Goal: Information Seeking & Learning: Learn about a topic

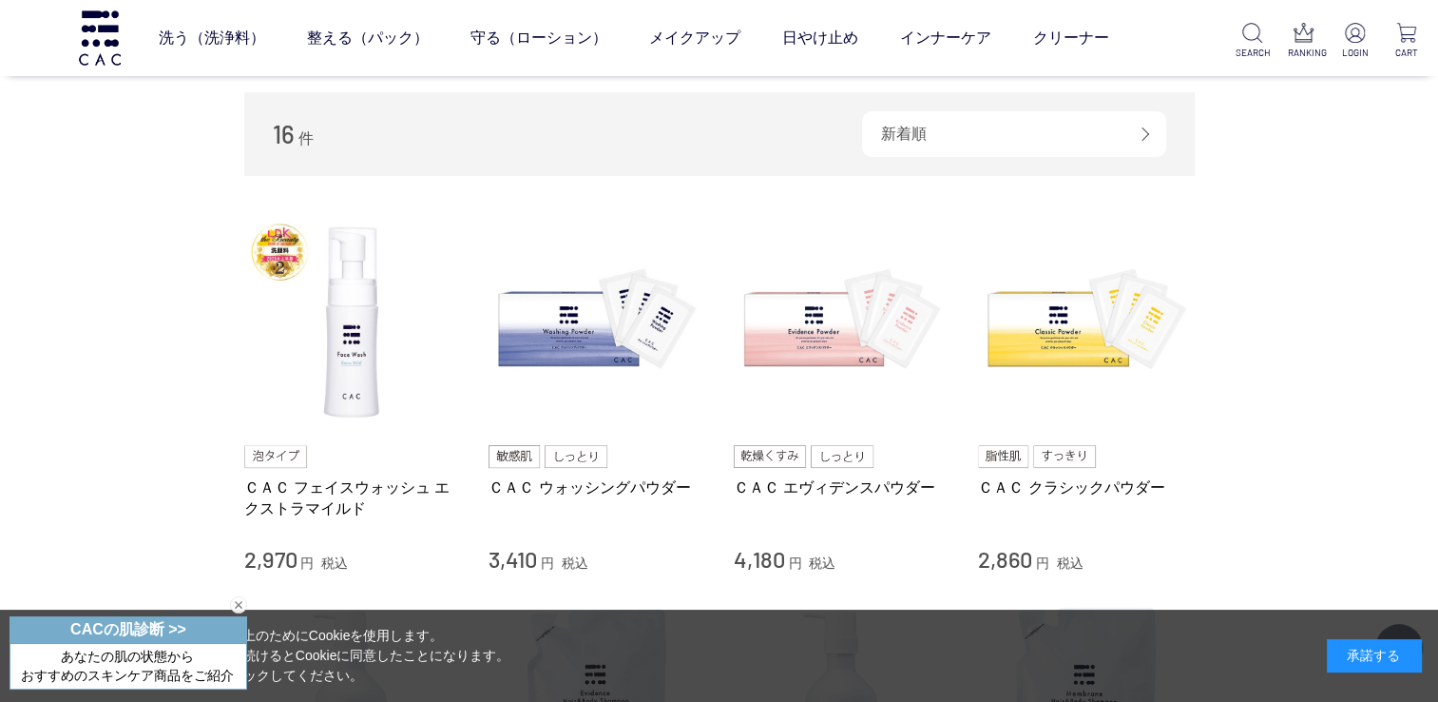
scroll to position [380, 0]
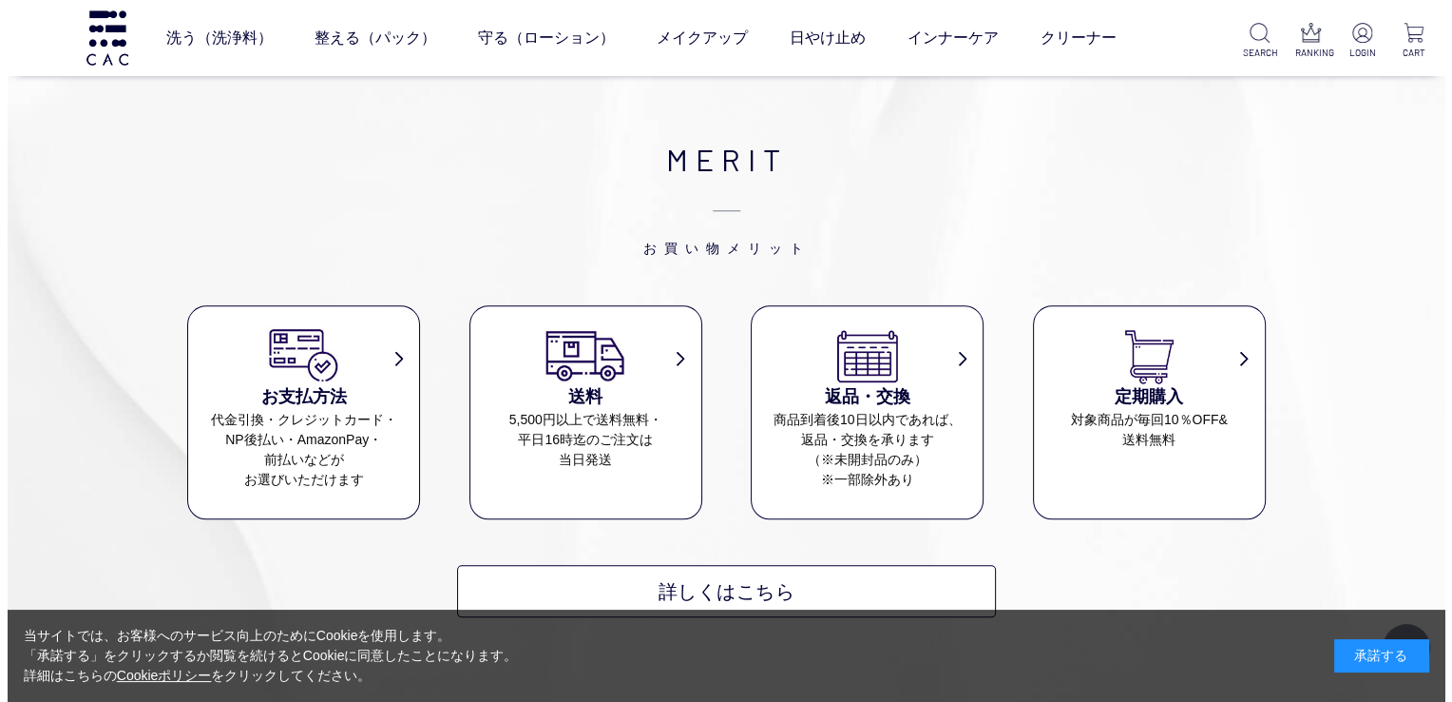
scroll to position [1901, 0]
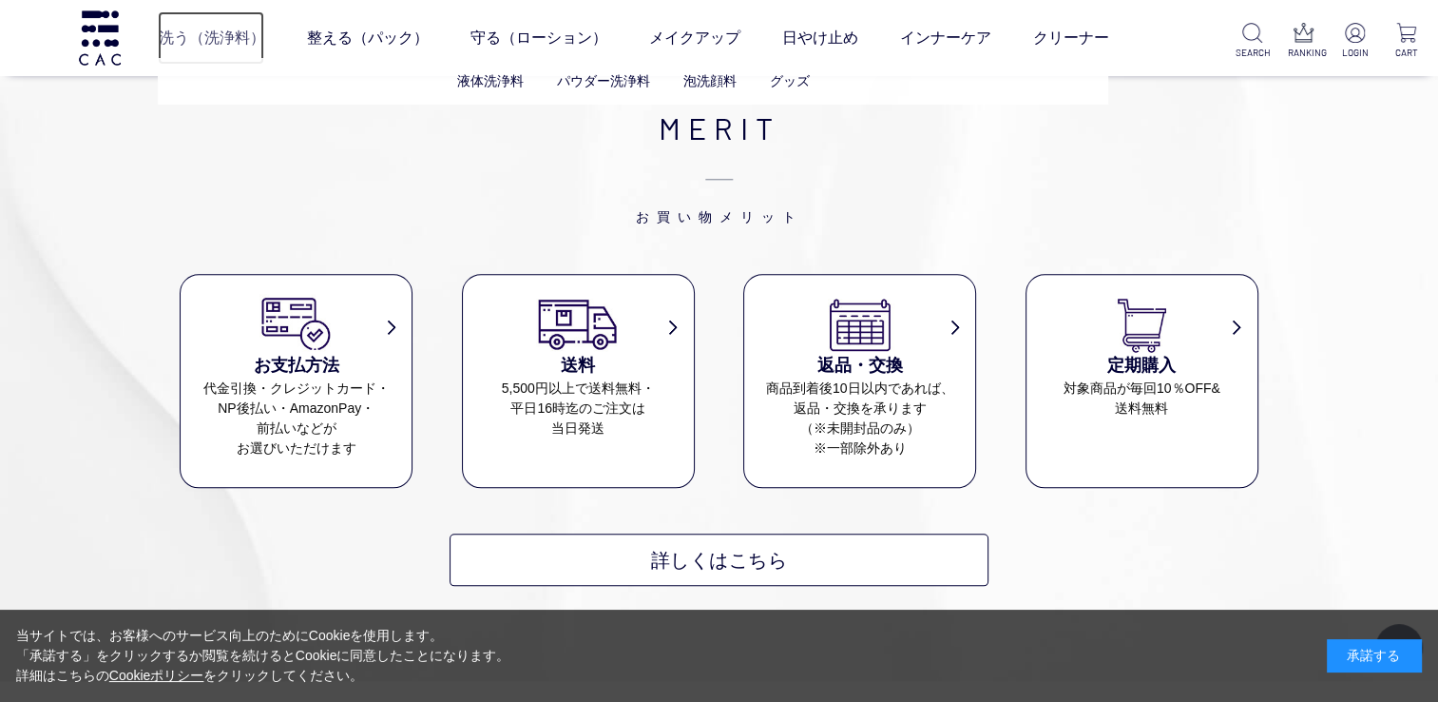
click at [234, 41] on link "洗う（洗浄料）" at bounding box center [211, 37] width 106 height 53
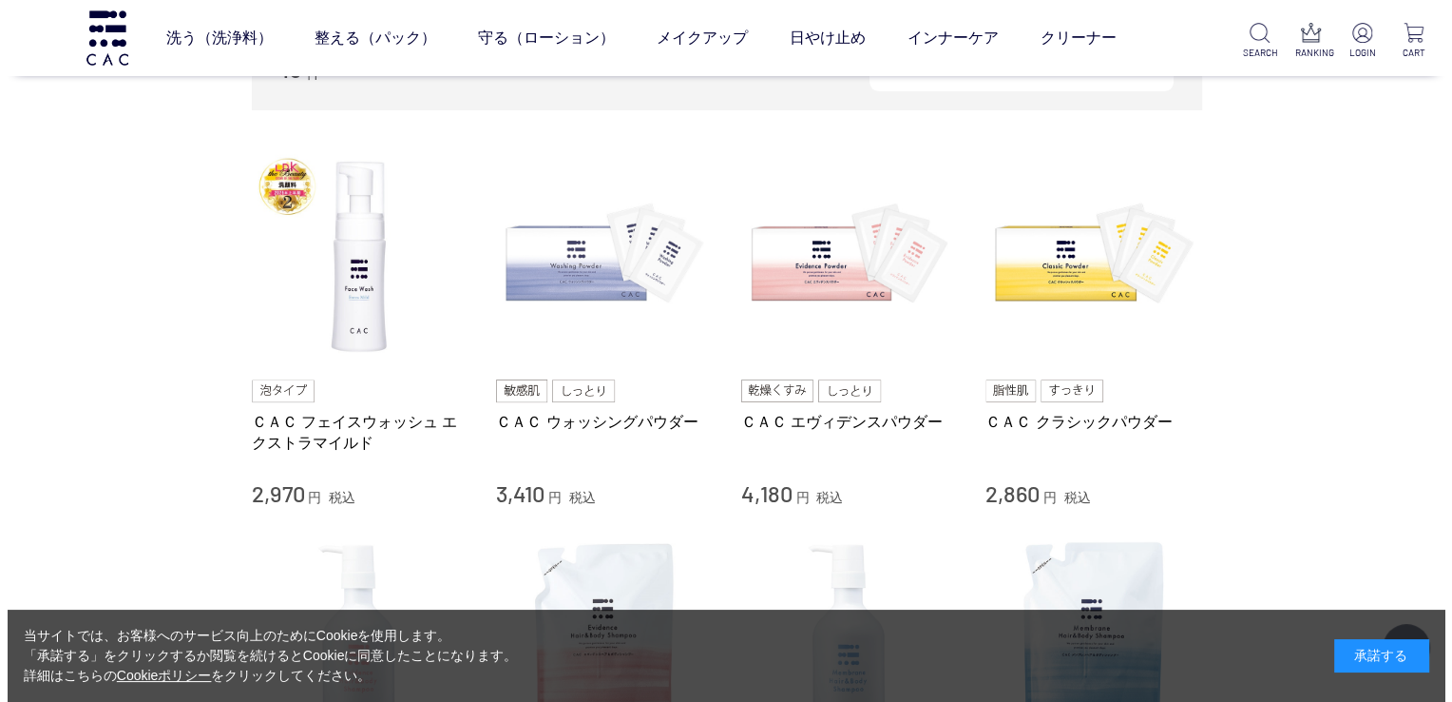
scroll to position [380, 0]
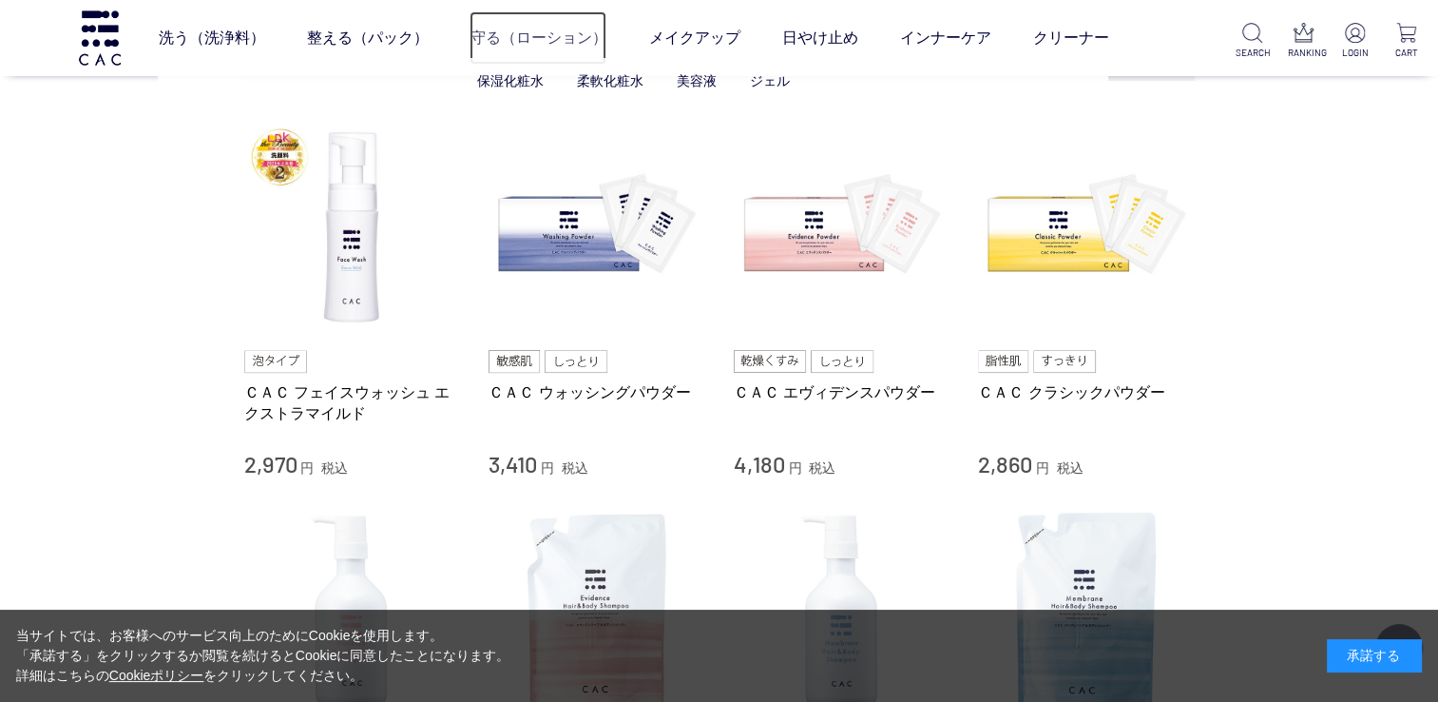
click at [531, 44] on link "守る（ローション）" at bounding box center [538, 37] width 137 height 53
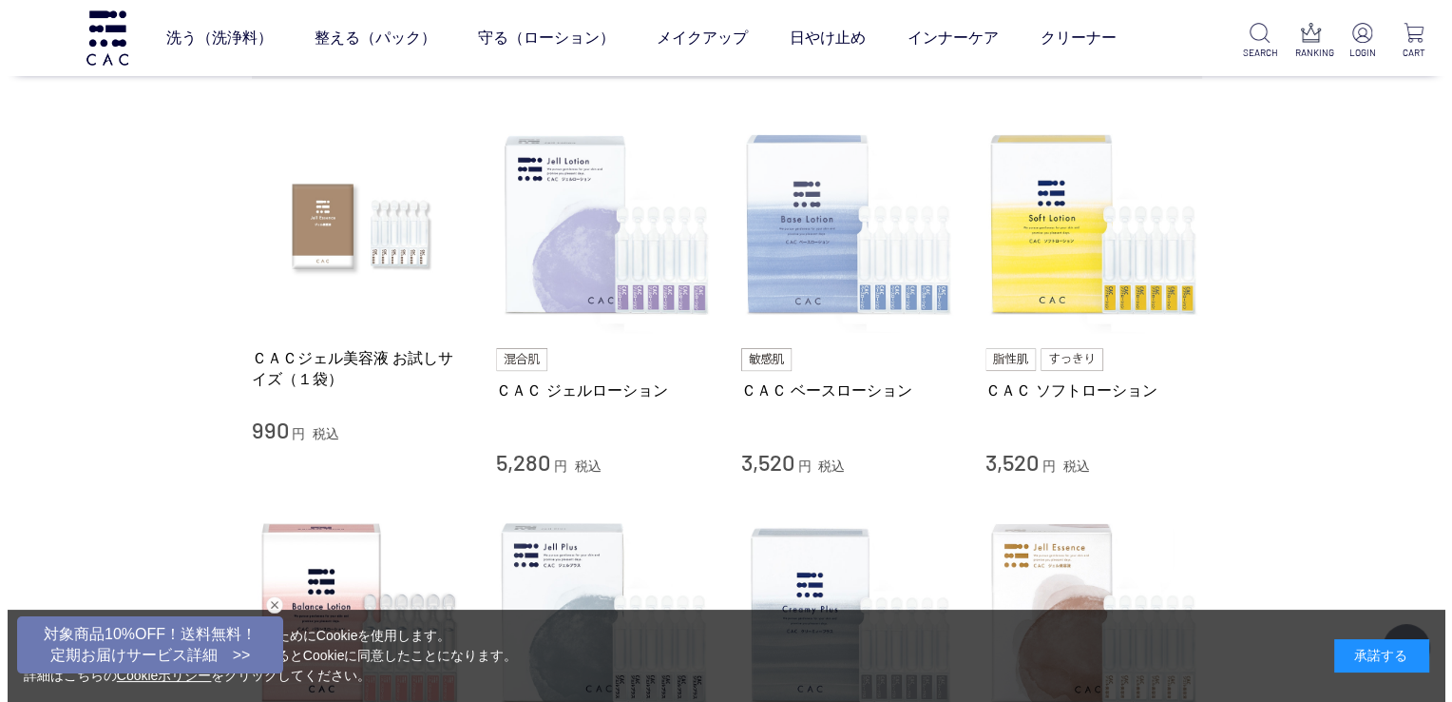
scroll to position [380, 0]
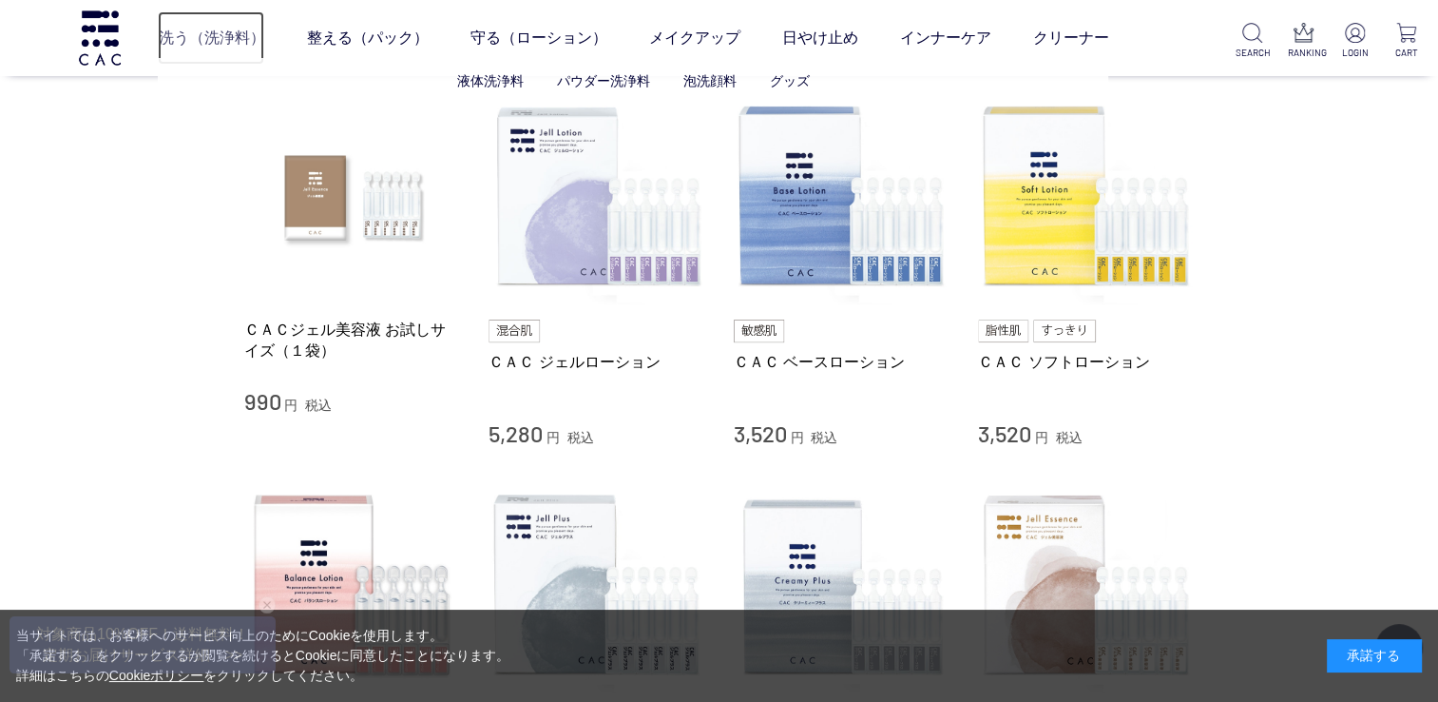
click at [193, 36] on link "洗う（洗浄料）" at bounding box center [211, 37] width 106 height 53
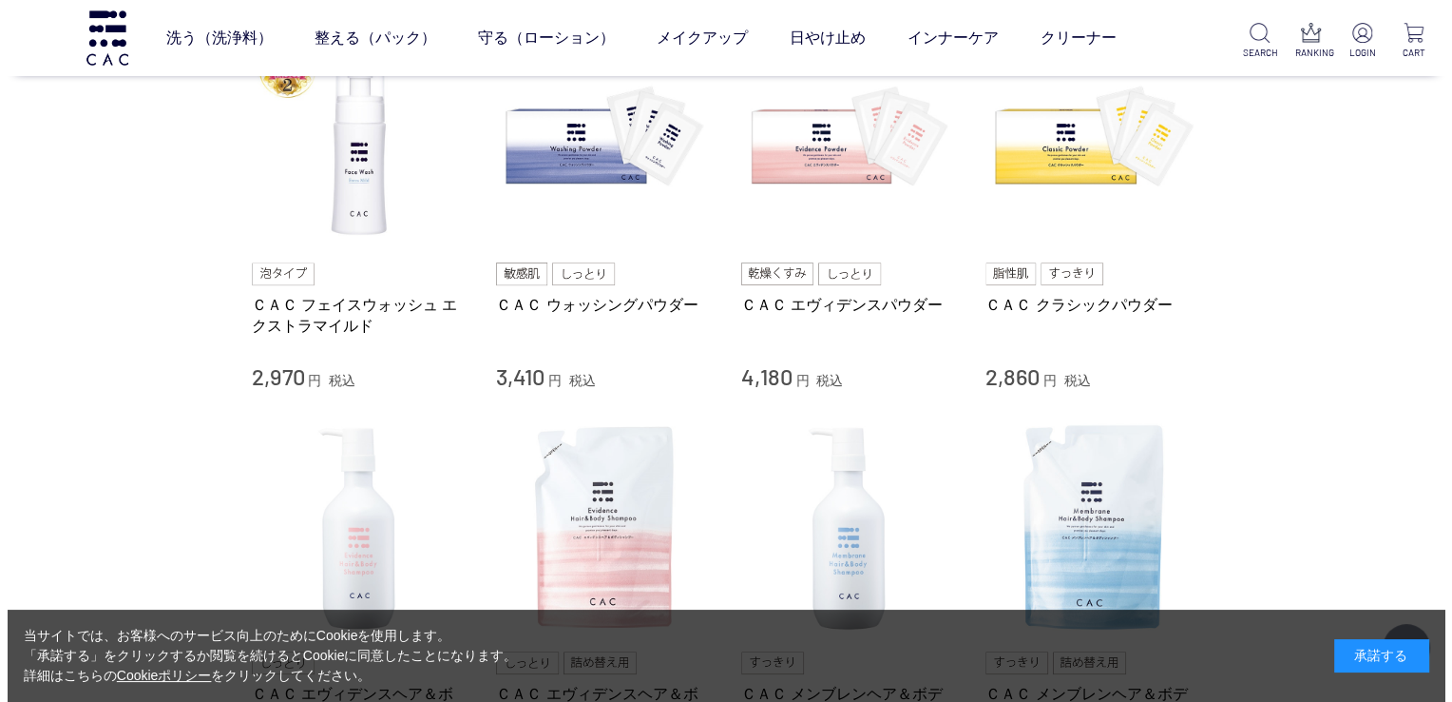
scroll to position [475, 0]
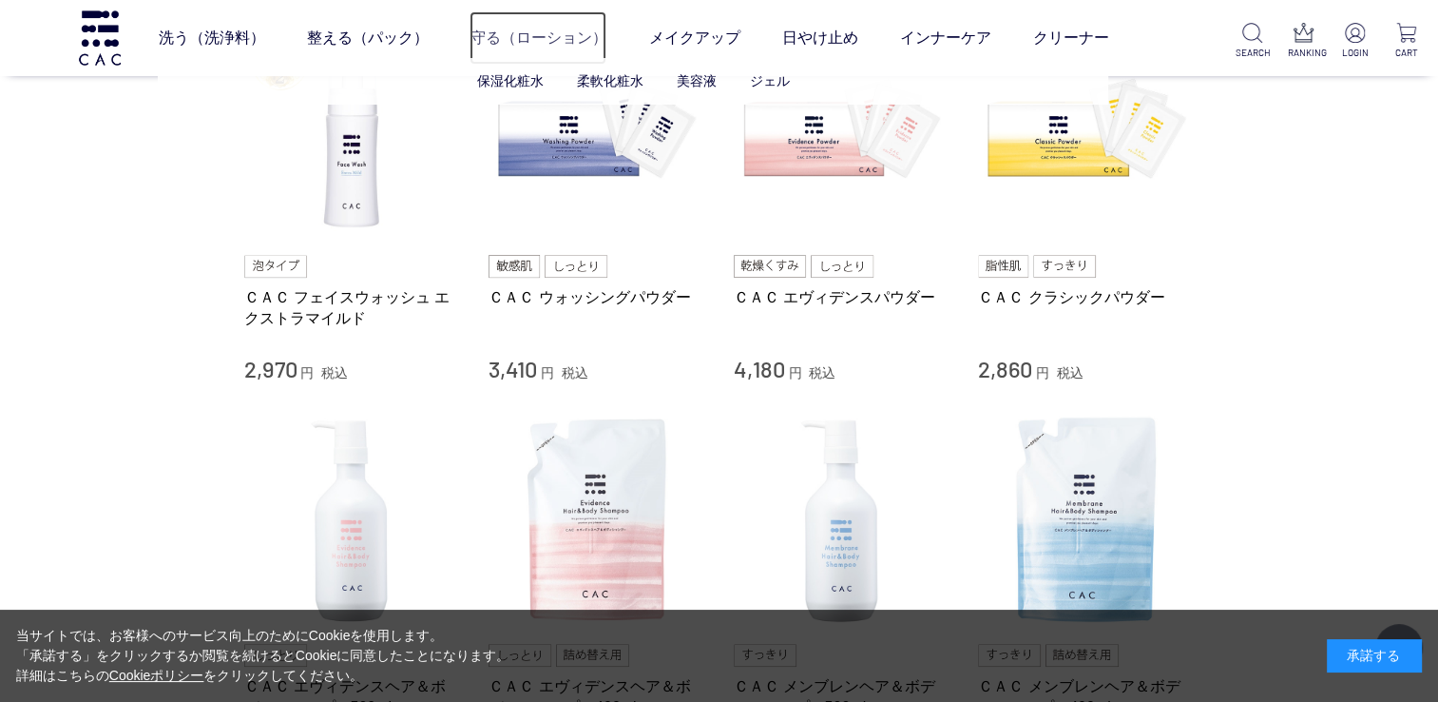
click at [550, 44] on link "守る（ローション）" at bounding box center [538, 37] width 137 height 53
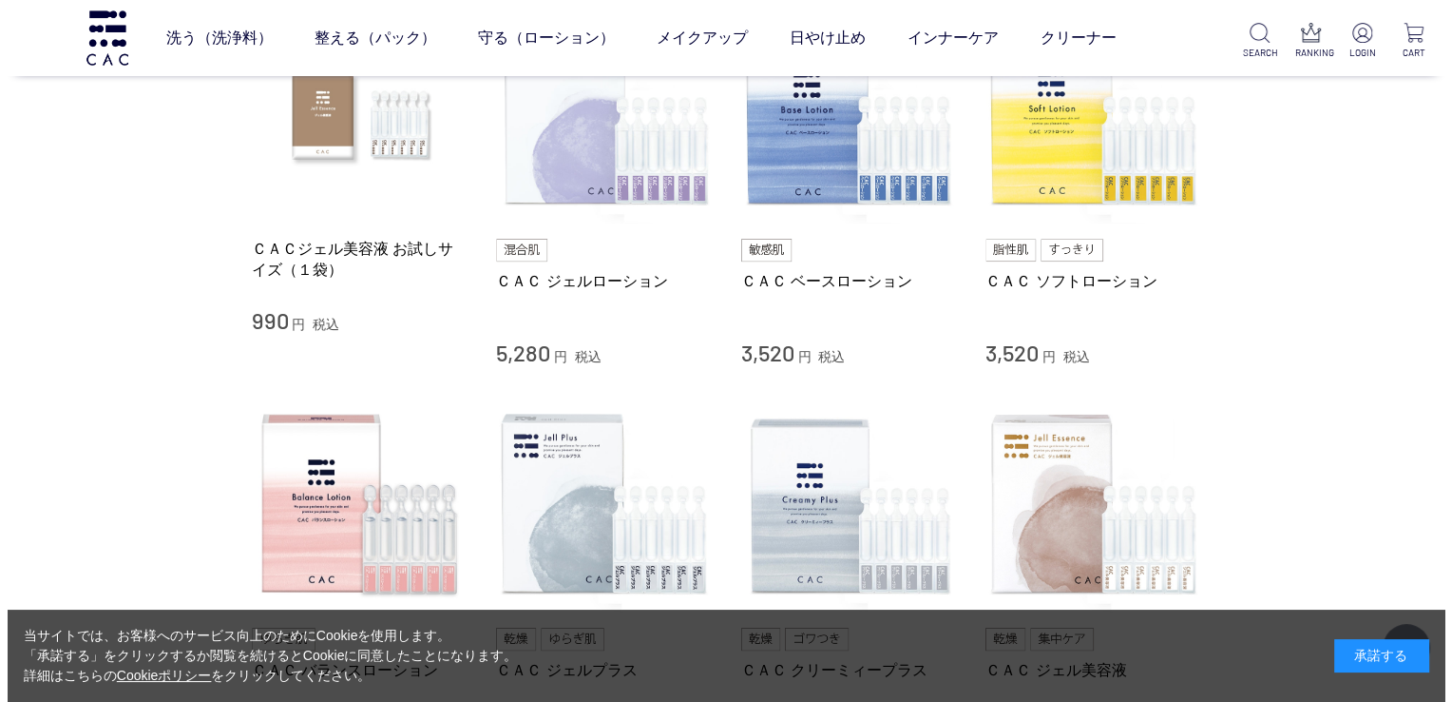
scroll to position [380, 0]
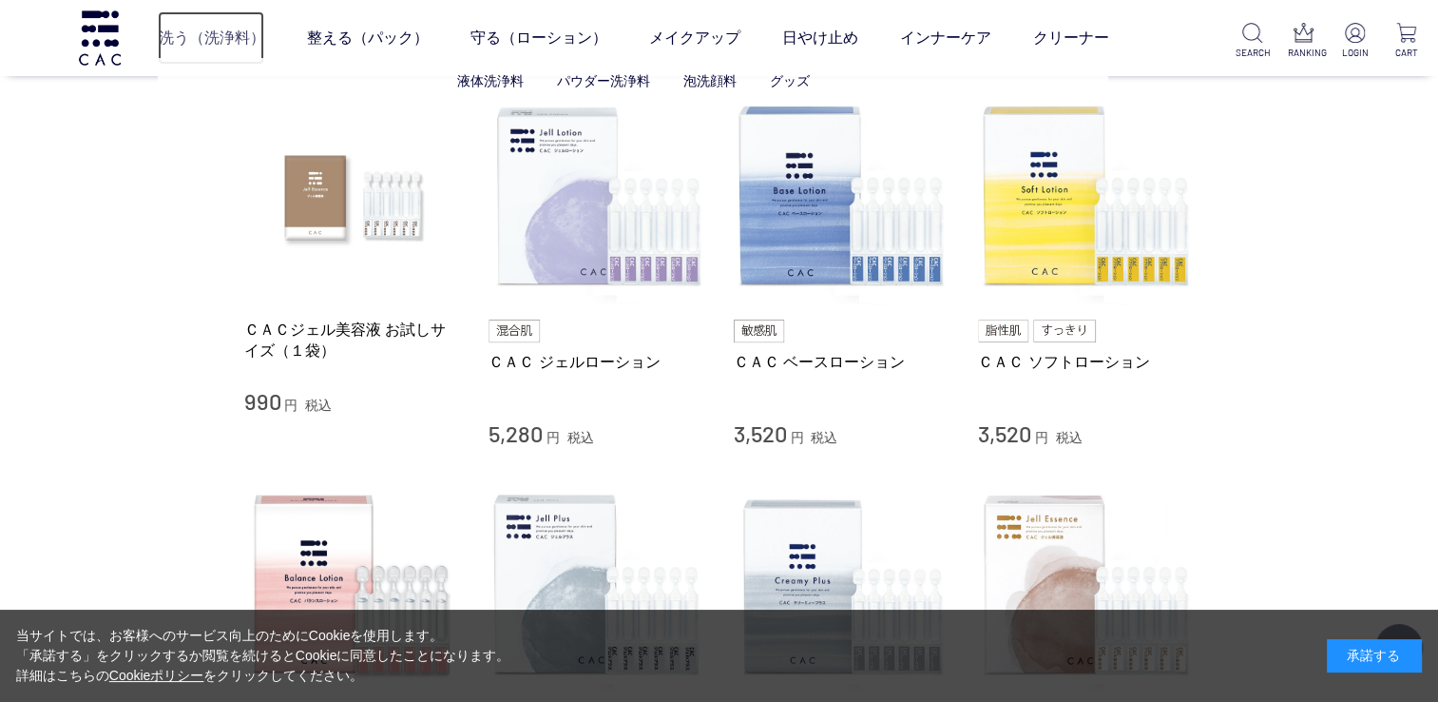
click at [226, 38] on link "洗う（洗浄料）" at bounding box center [211, 37] width 106 height 53
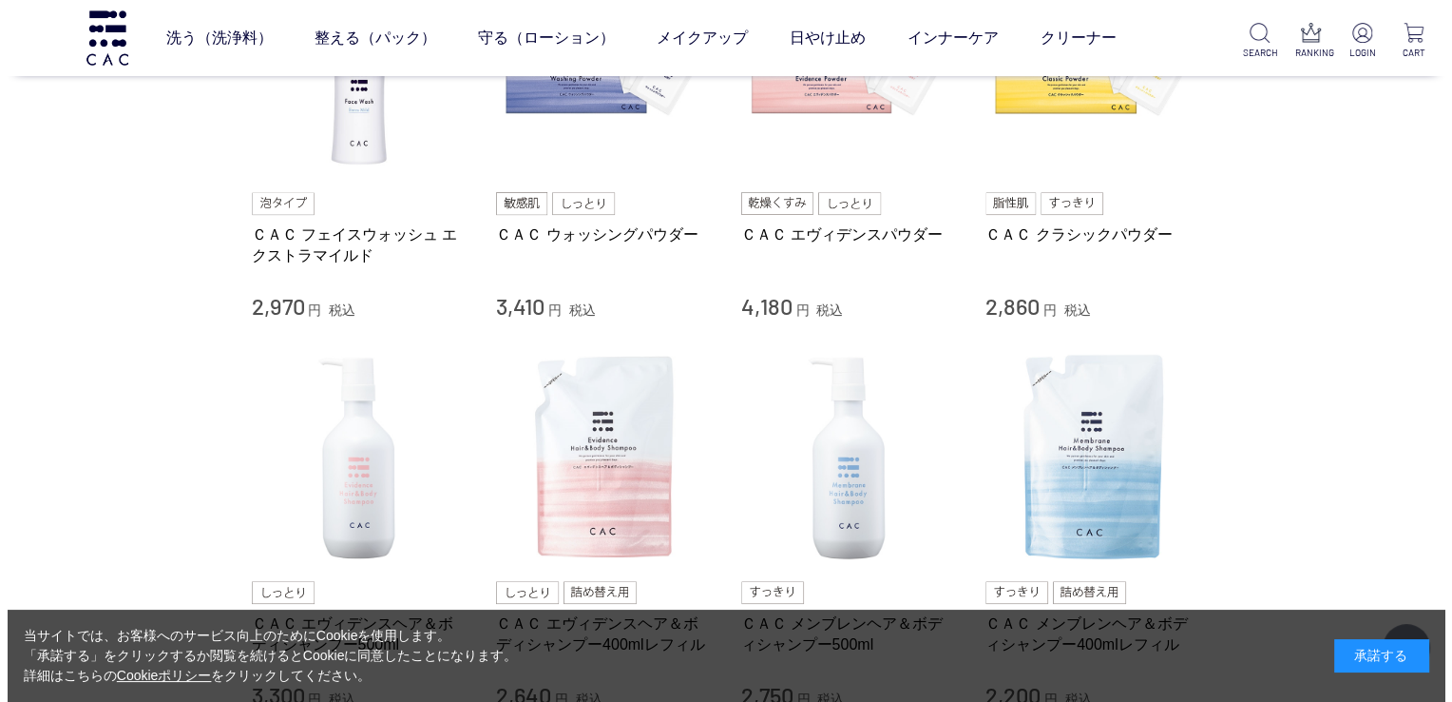
scroll to position [570, 0]
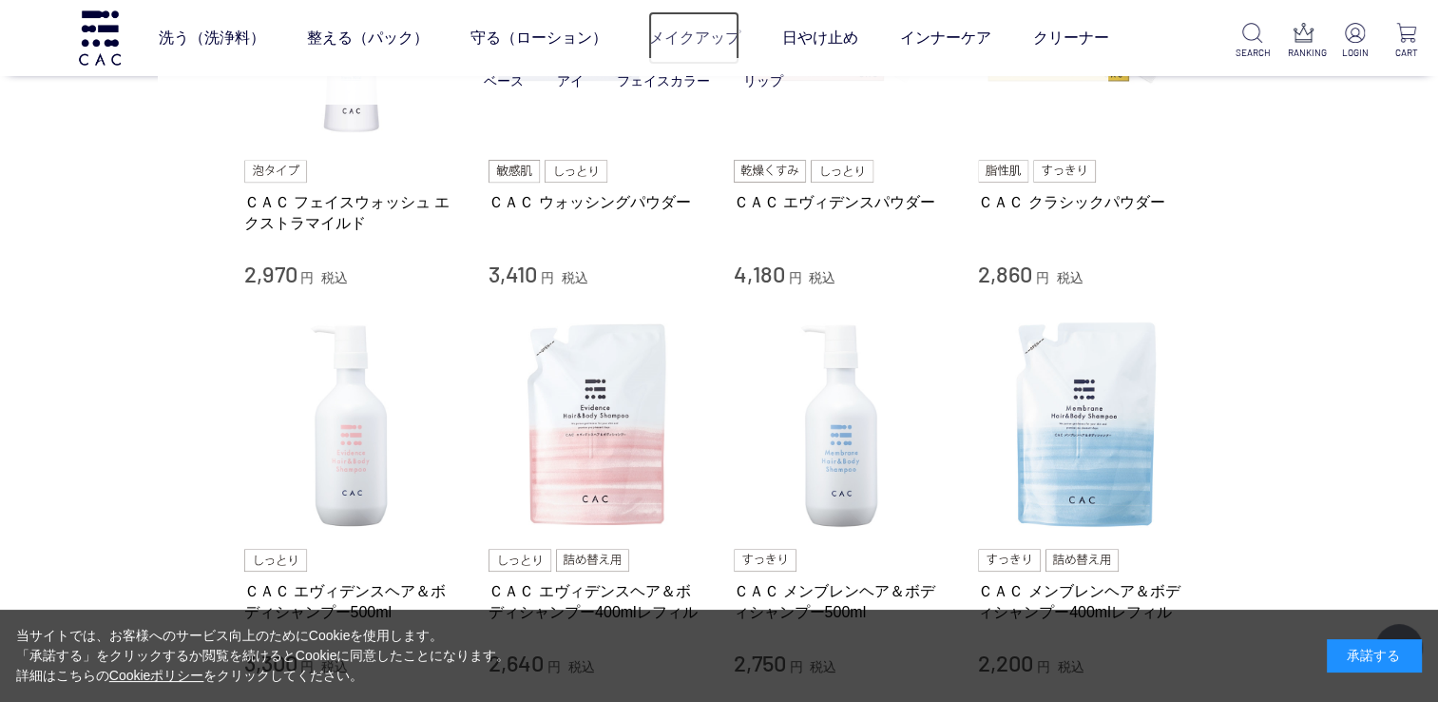
click at [721, 37] on link "メイクアップ" at bounding box center [693, 37] width 91 height 53
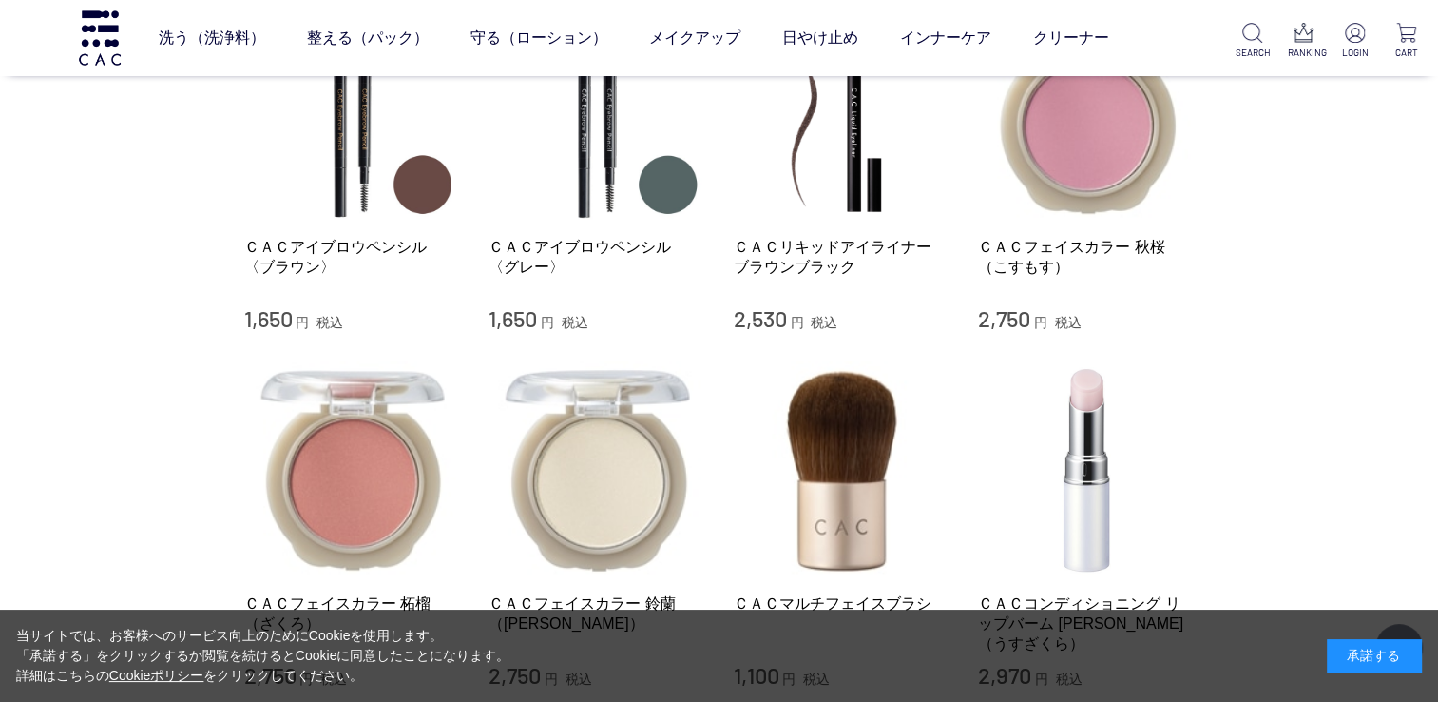
scroll to position [1901, 0]
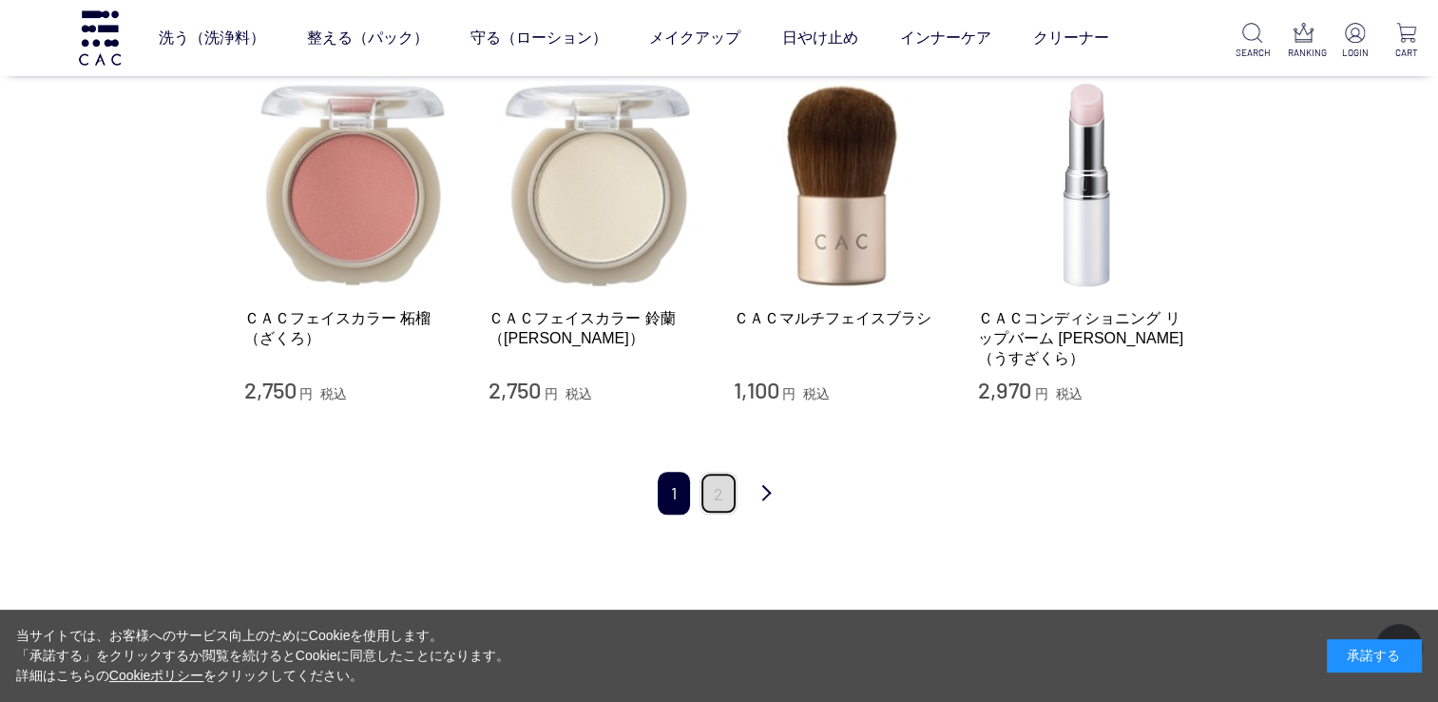
click at [727, 473] on link "2" at bounding box center [719, 492] width 38 height 43
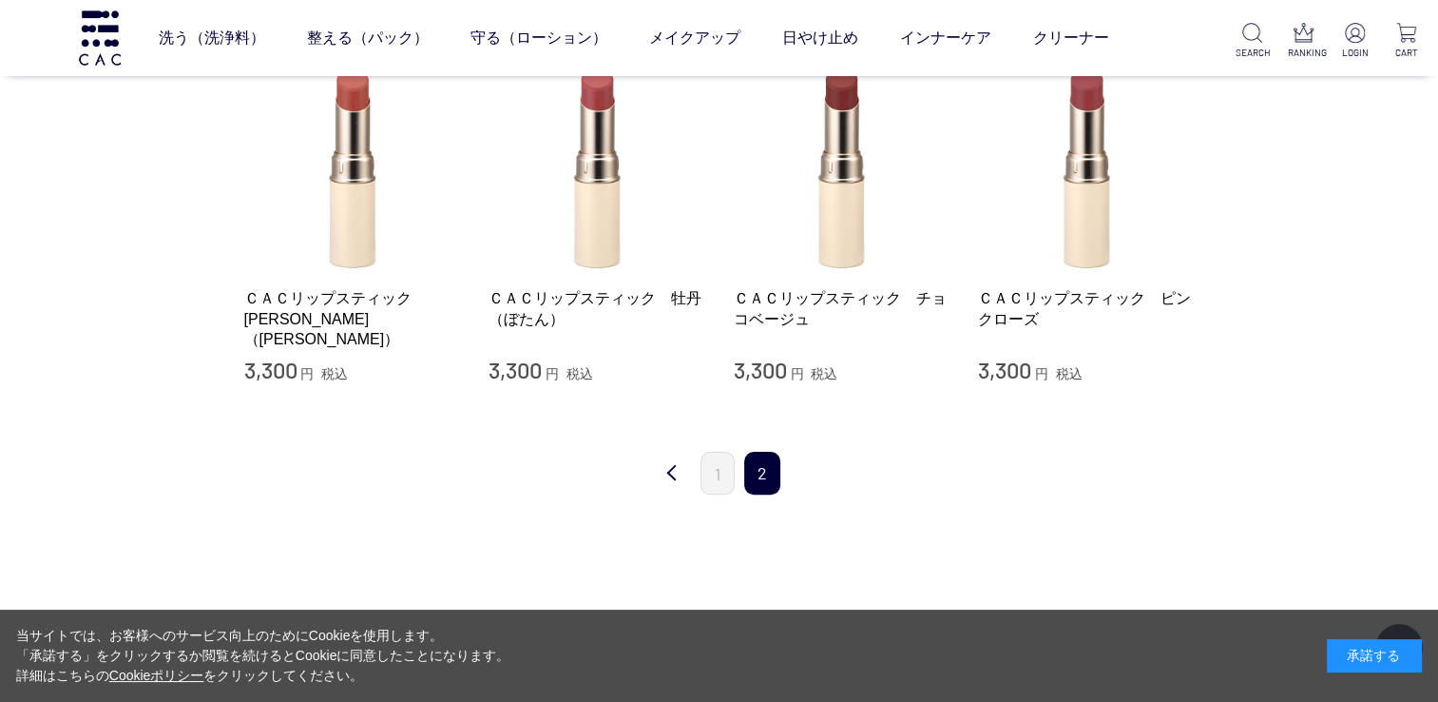
scroll to position [380, 0]
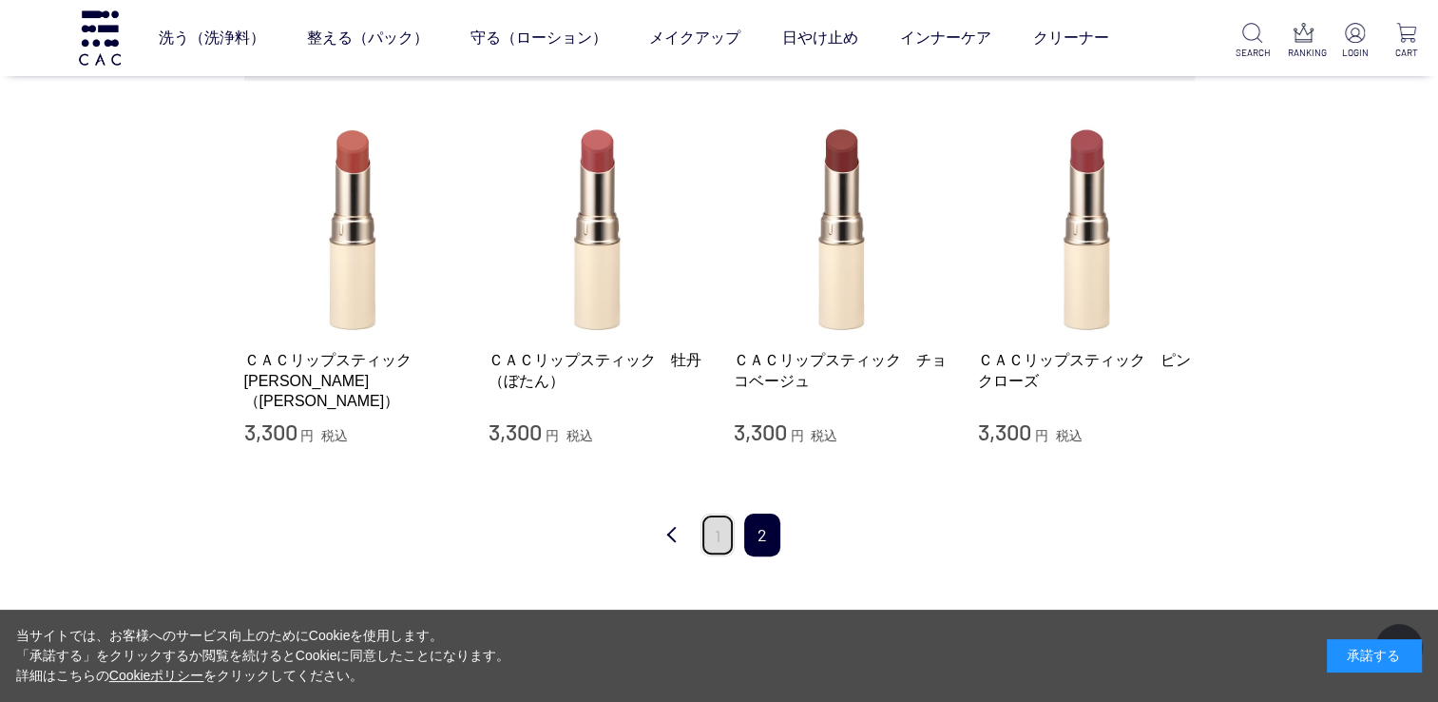
click at [714, 529] on link "1" at bounding box center [718, 534] width 34 height 43
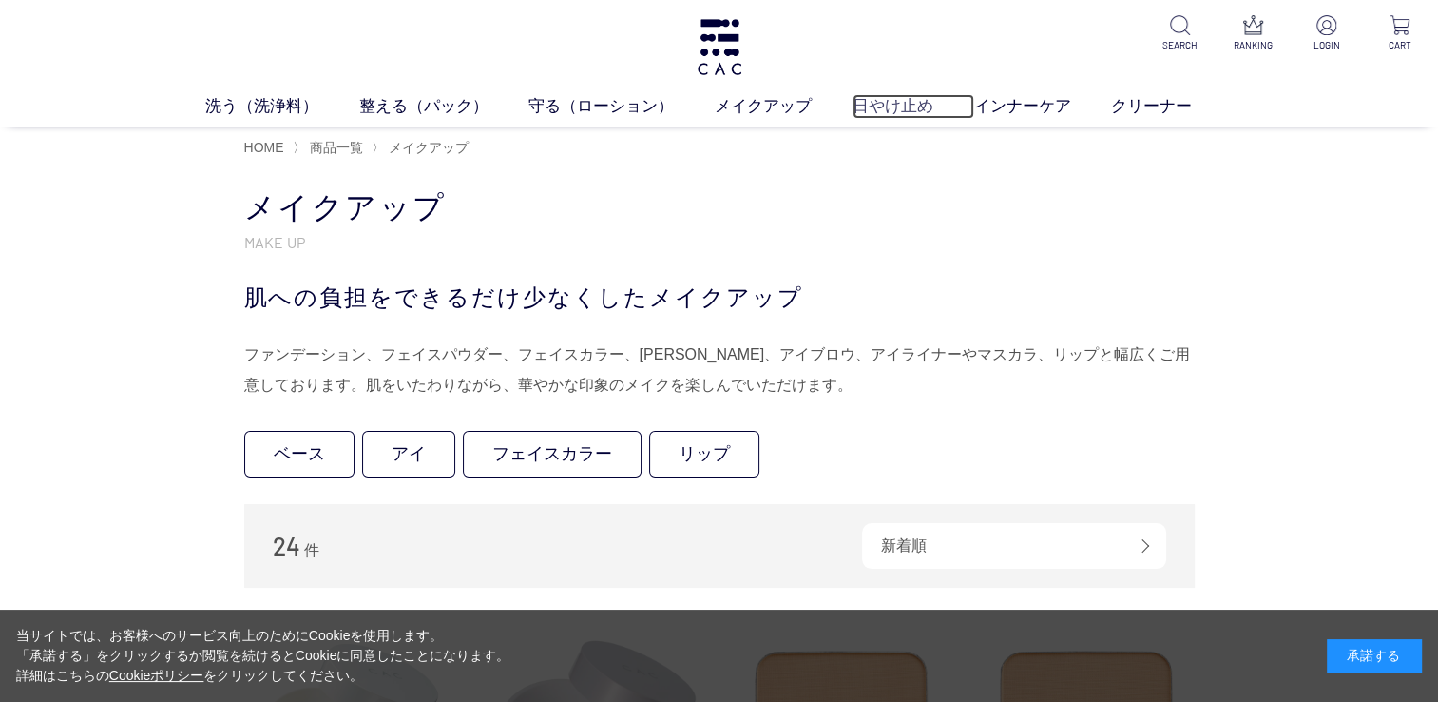
click at [897, 101] on link "日やけ止め" at bounding box center [914, 106] width 122 height 25
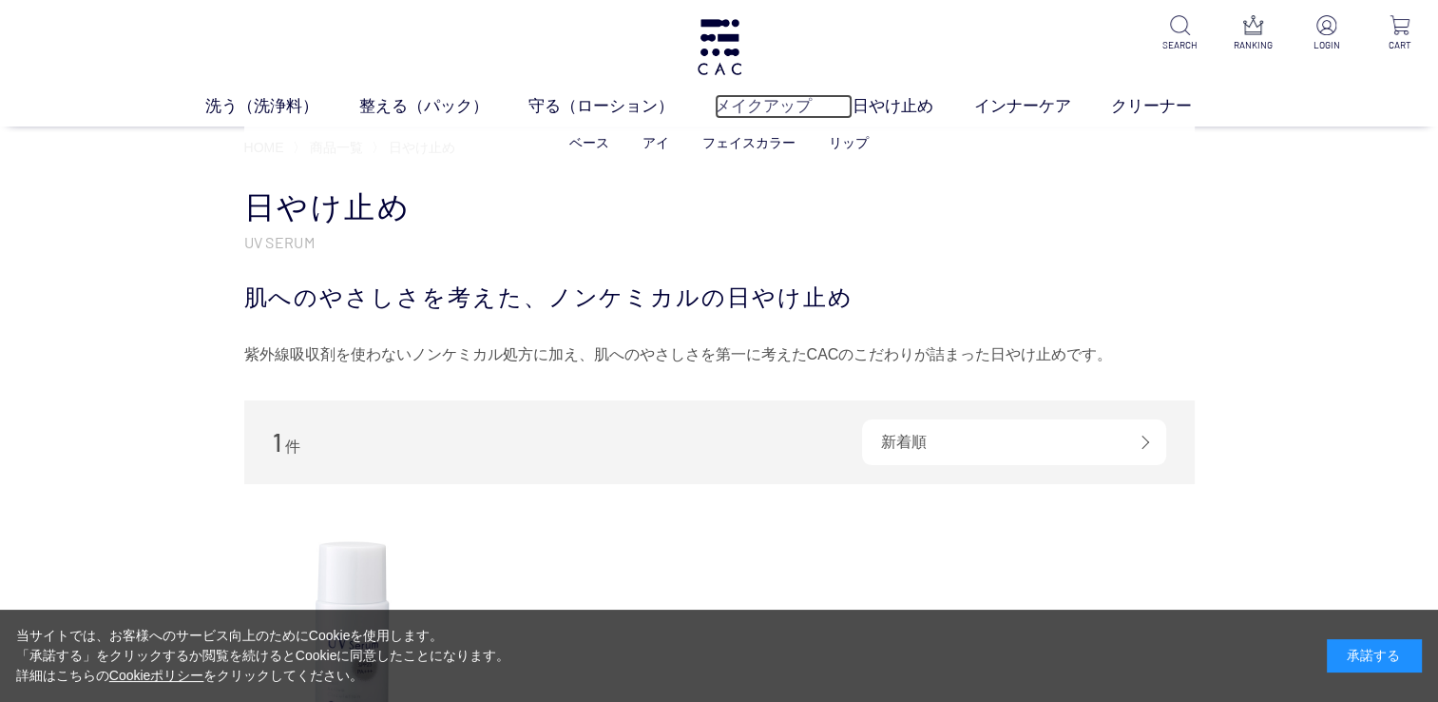
click at [740, 108] on link "メイクアップ" at bounding box center [784, 106] width 138 height 25
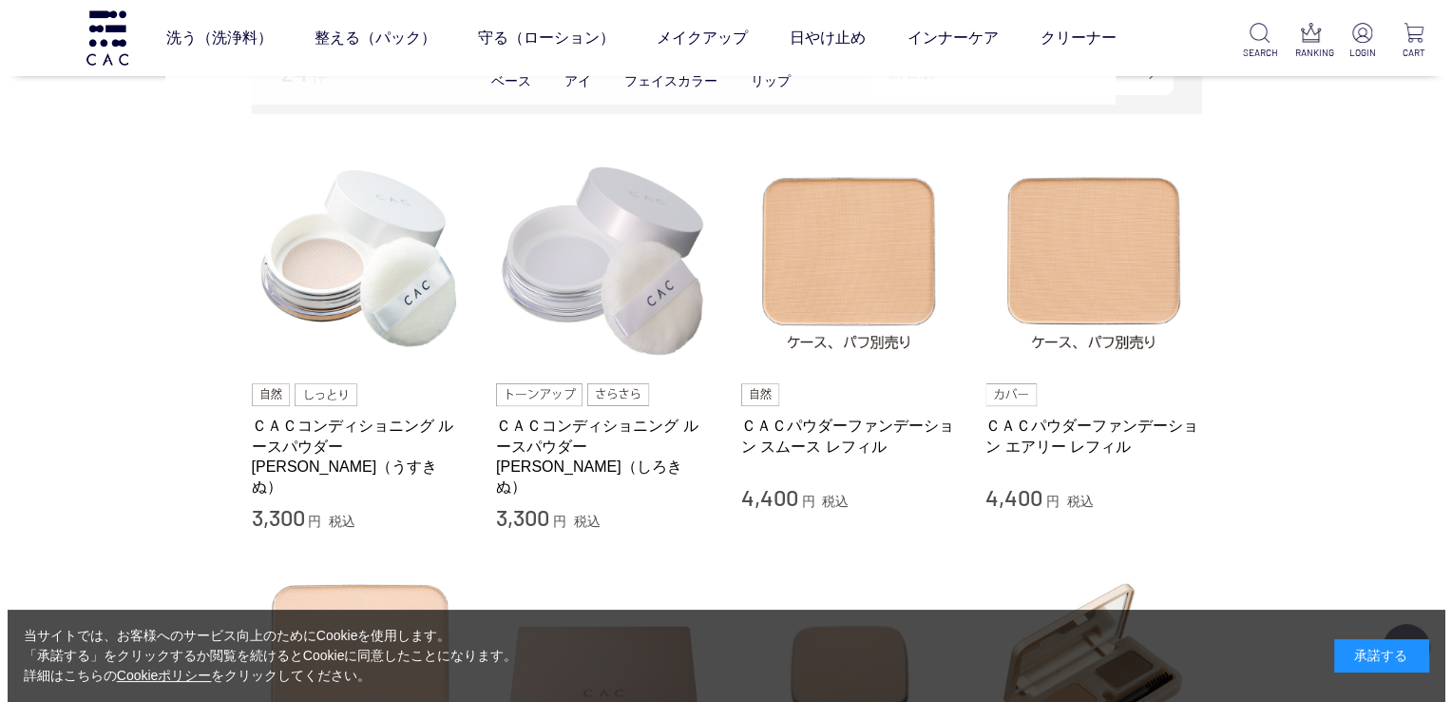
scroll to position [380, 0]
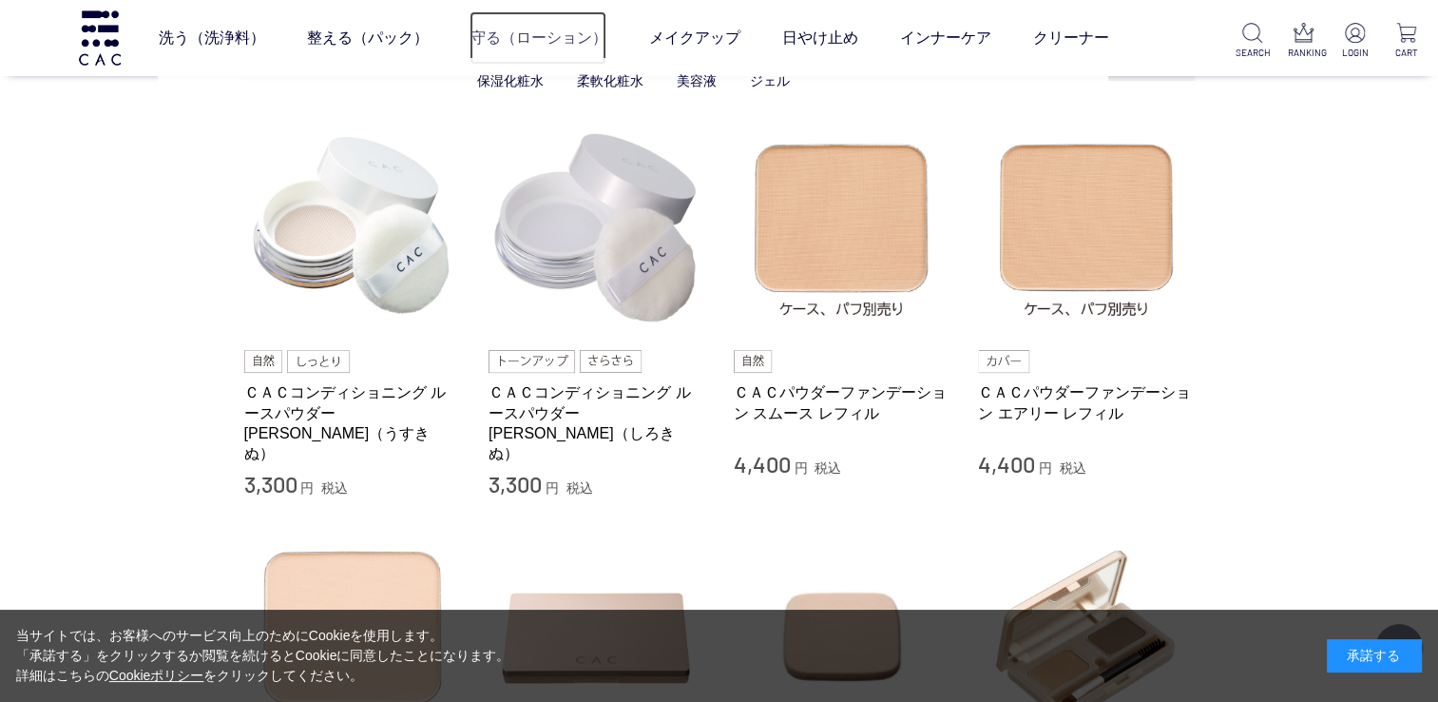
click at [521, 40] on link "守る（ローション）" at bounding box center [538, 37] width 137 height 53
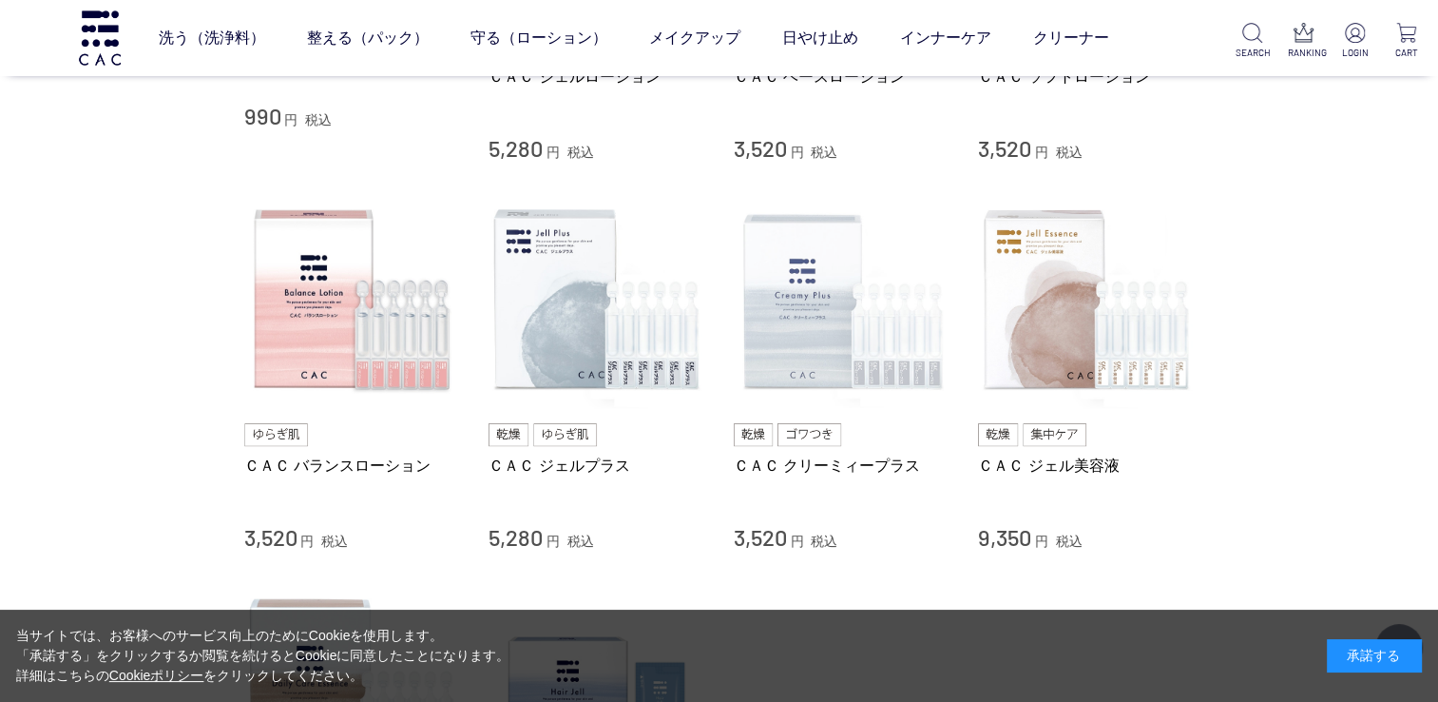
scroll to position [760, 0]
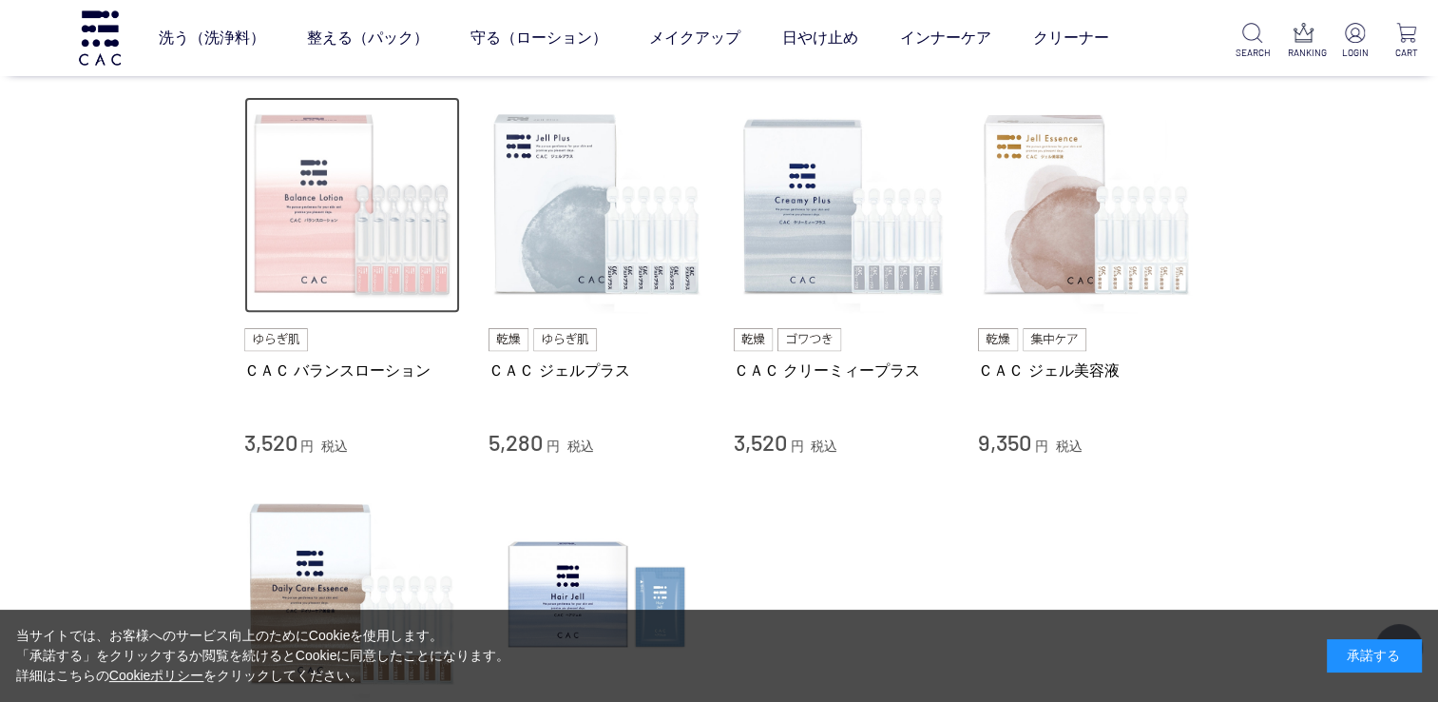
click at [312, 253] on img at bounding box center [352, 205] width 217 height 217
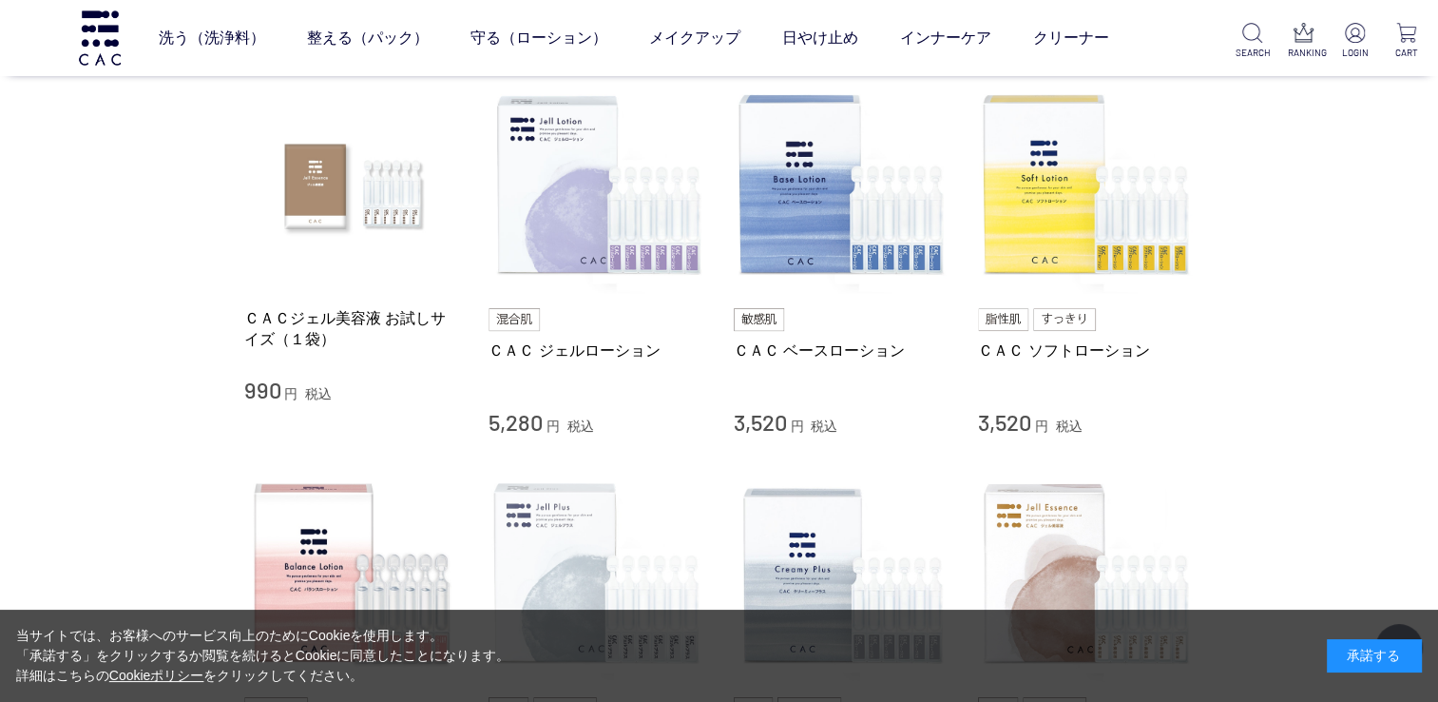
scroll to position [380, 0]
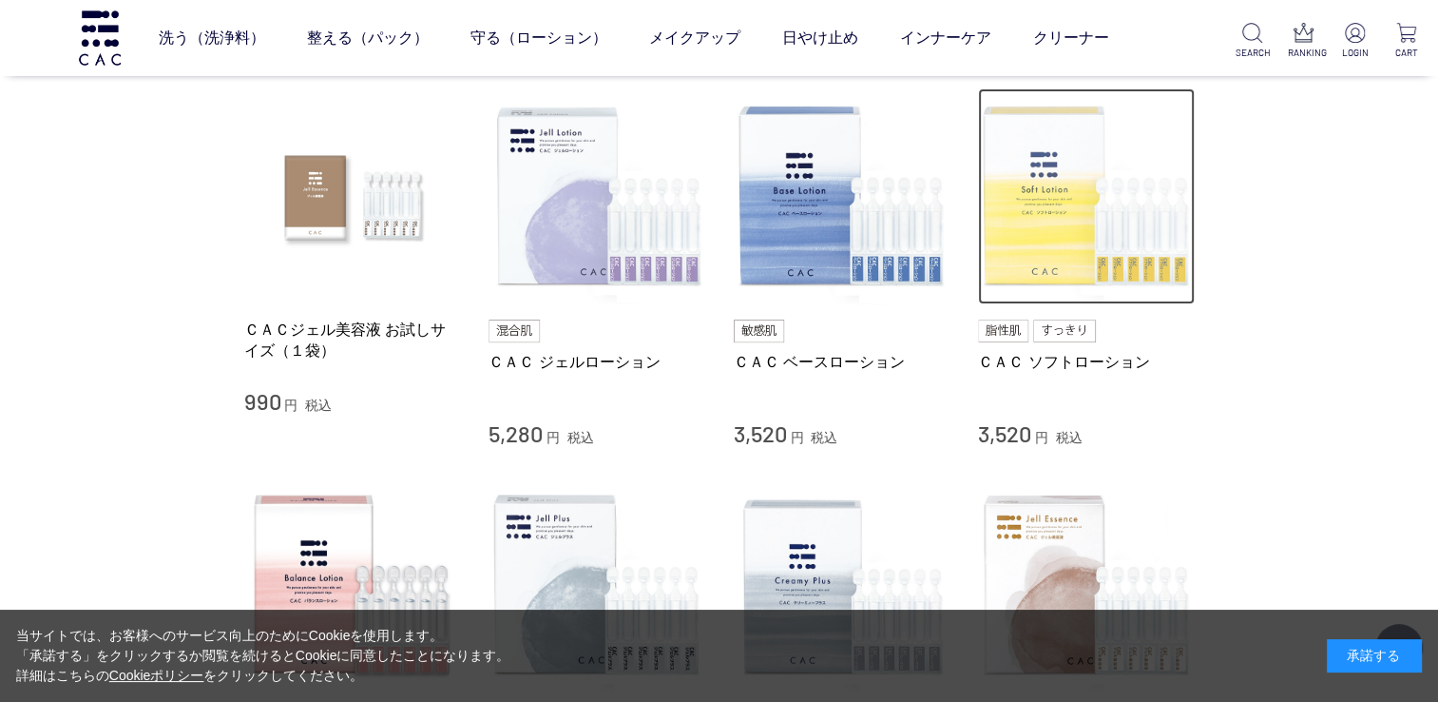
click at [1020, 224] on img at bounding box center [1086, 196] width 217 height 217
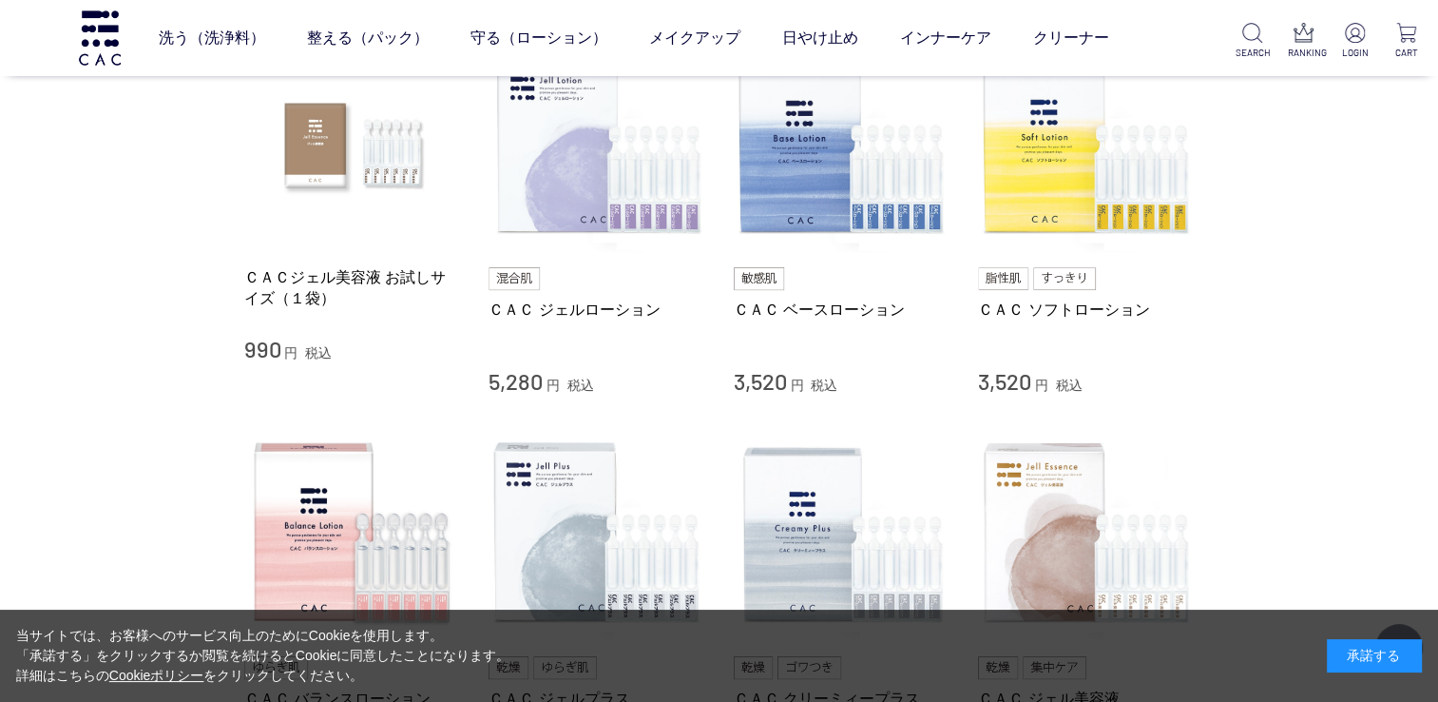
scroll to position [475, 0]
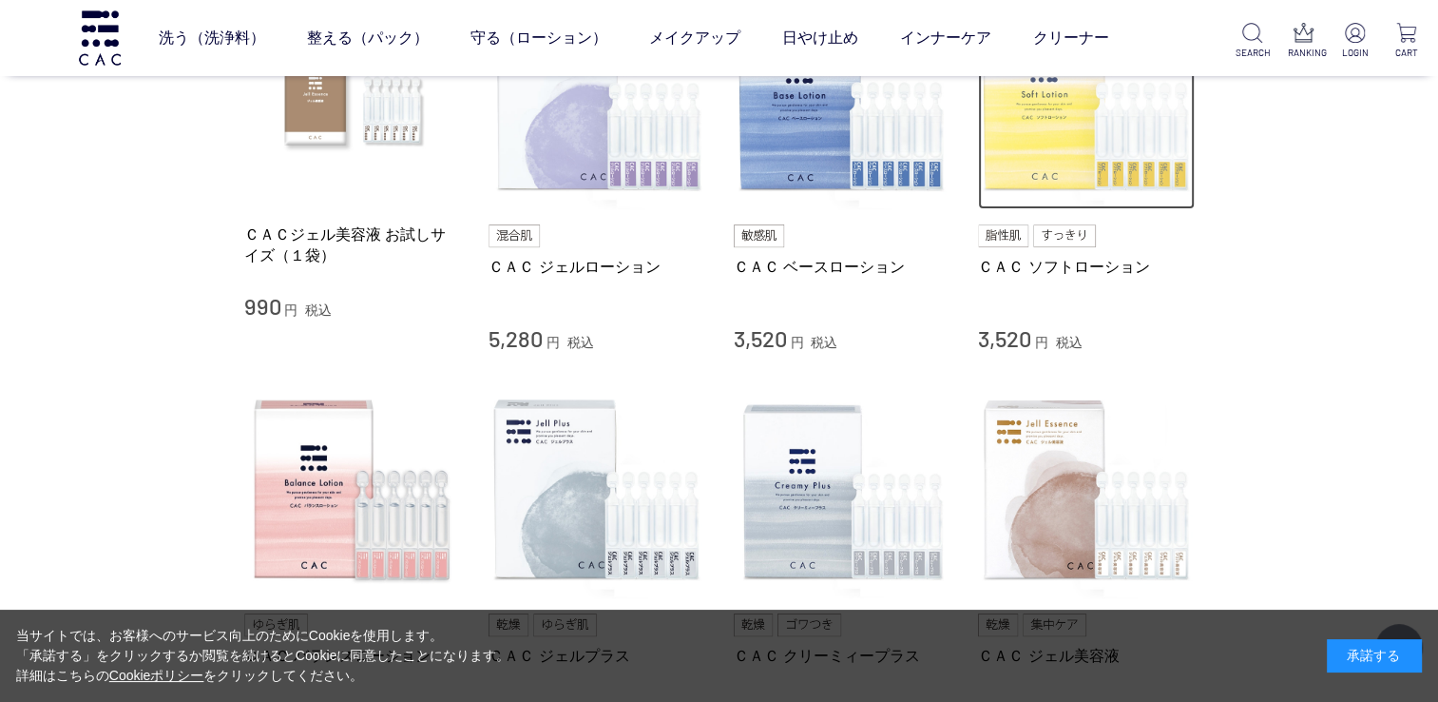
click at [1031, 146] on img at bounding box center [1086, 101] width 217 height 217
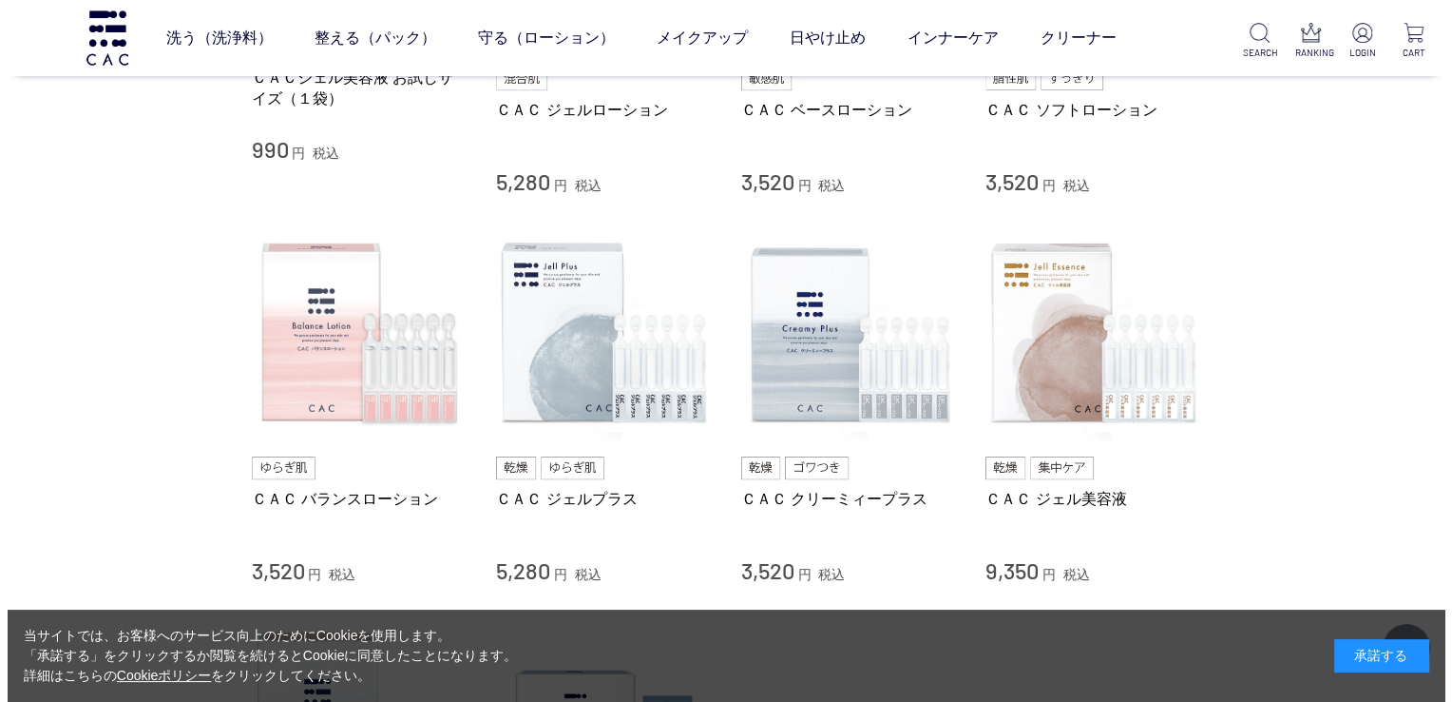
scroll to position [665, 0]
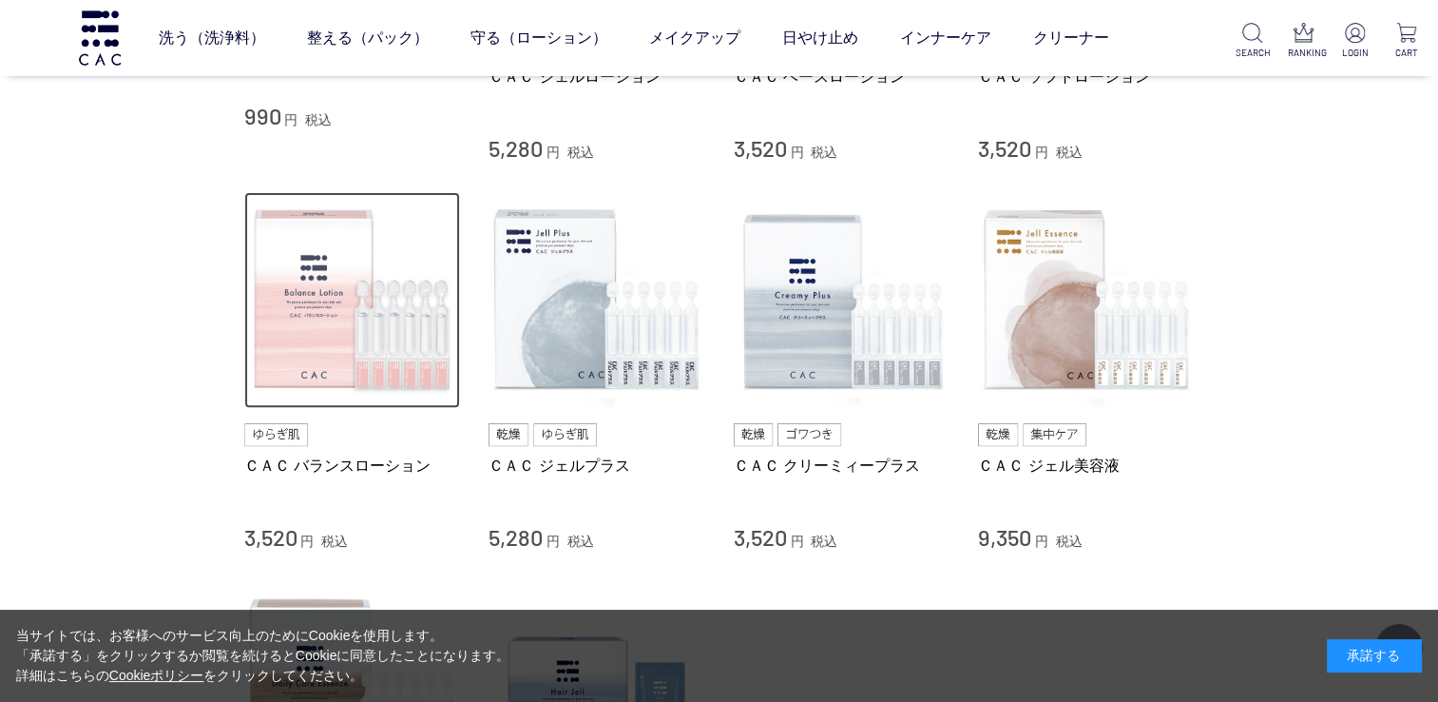
click at [322, 307] on img at bounding box center [352, 300] width 217 height 217
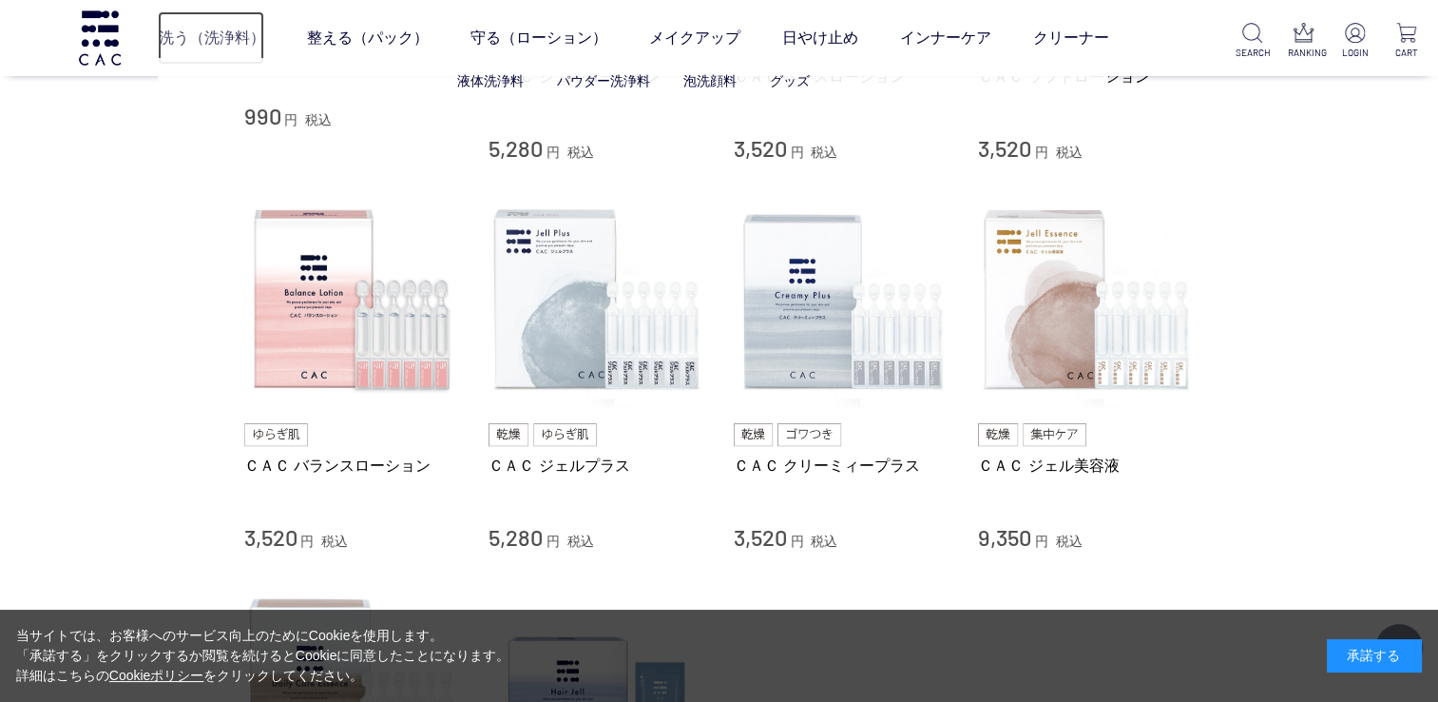
click at [236, 34] on link "洗う（洗浄料）" at bounding box center [211, 37] width 106 height 53
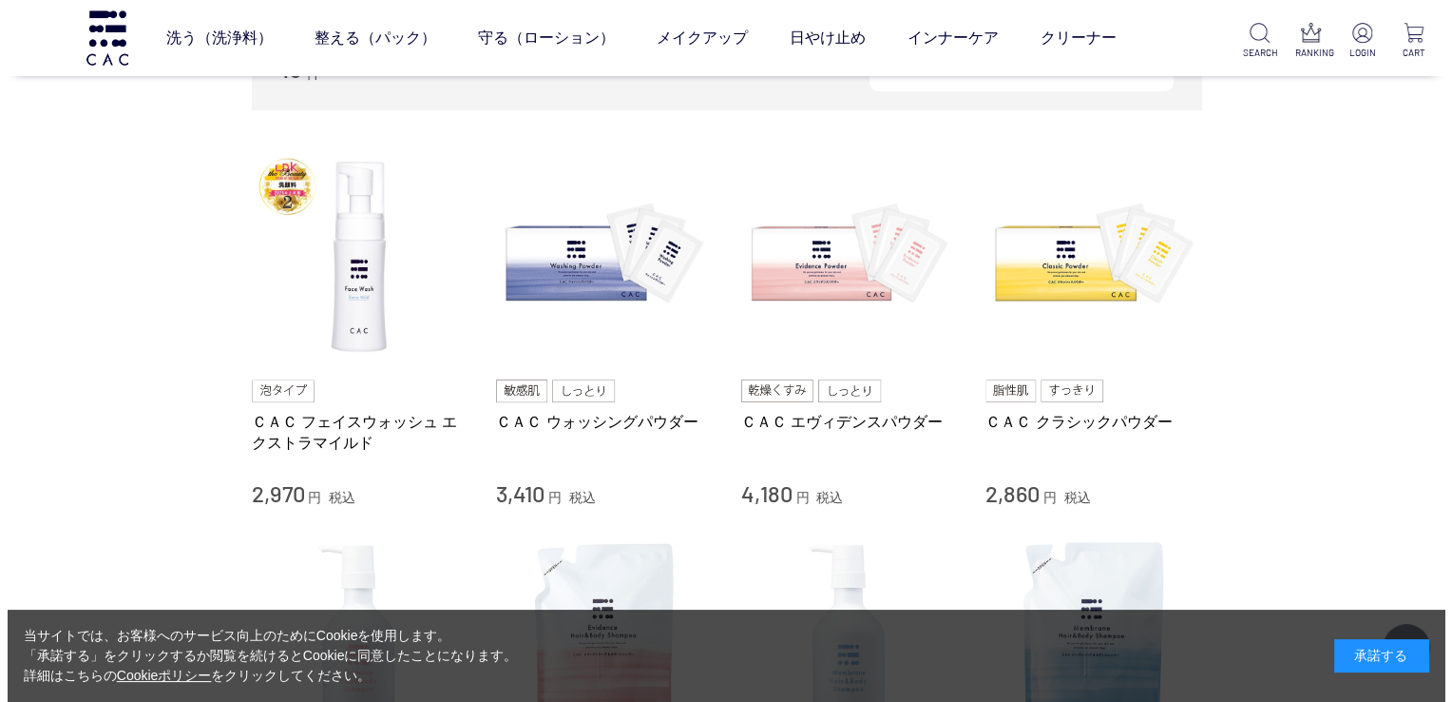
scroll to position [380, 0]
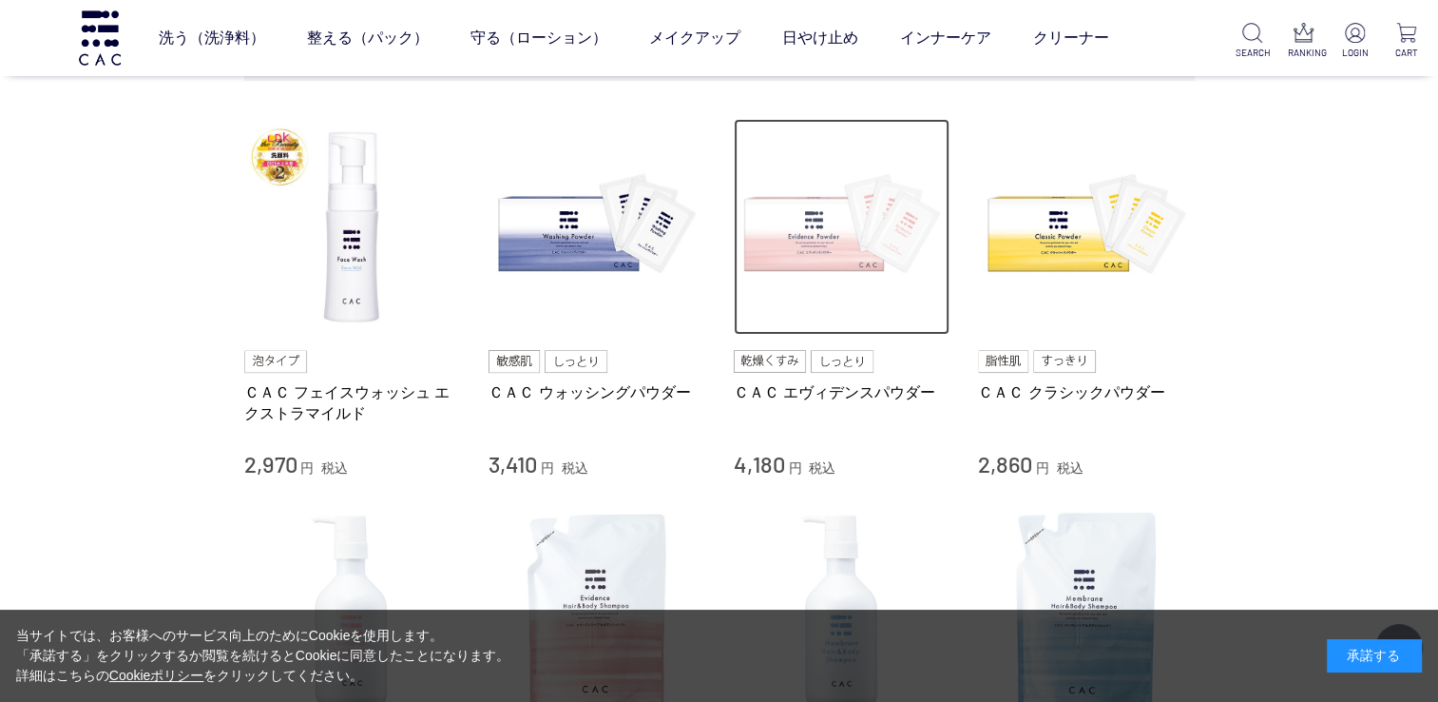
click at [806, 245] on img at bounding box center [842, 227] width 217 height 217
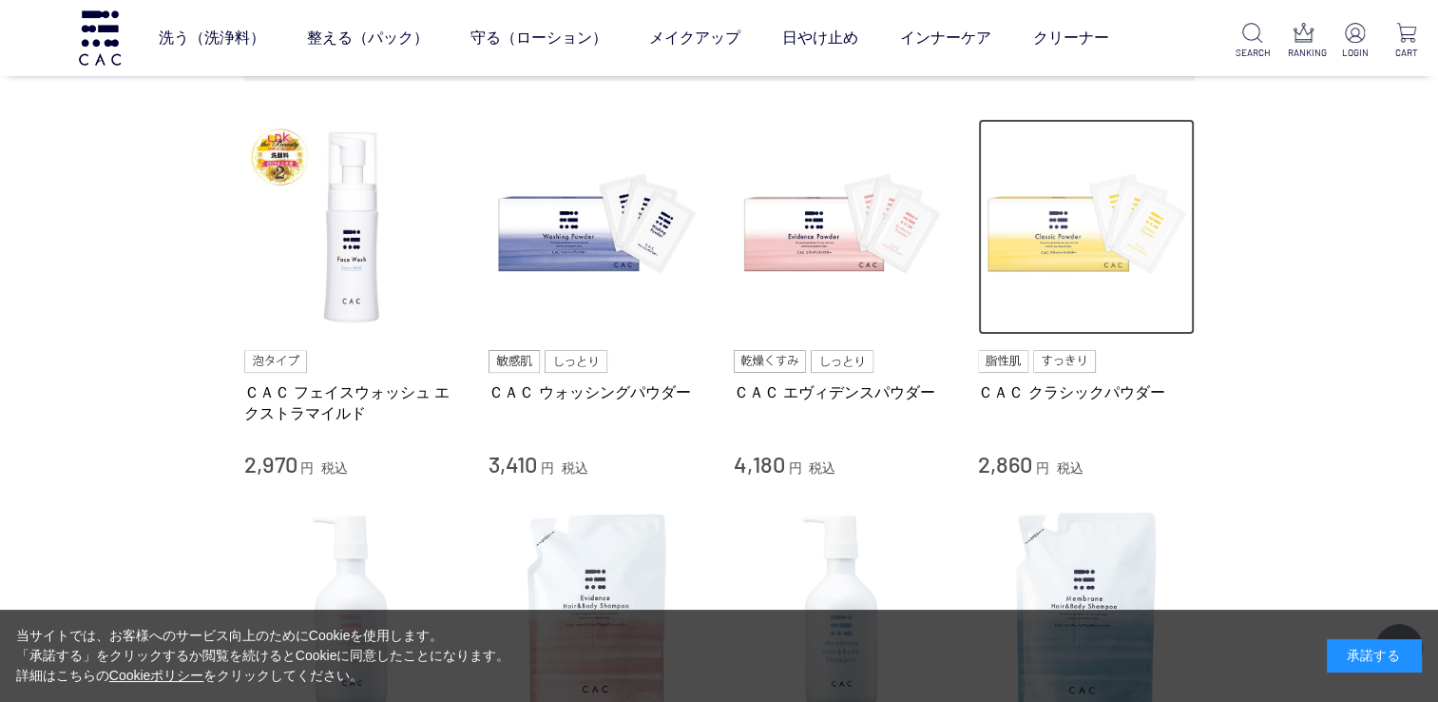
click at [1065, 240] on img at bounding box center [1086, 227] width 217 height 217
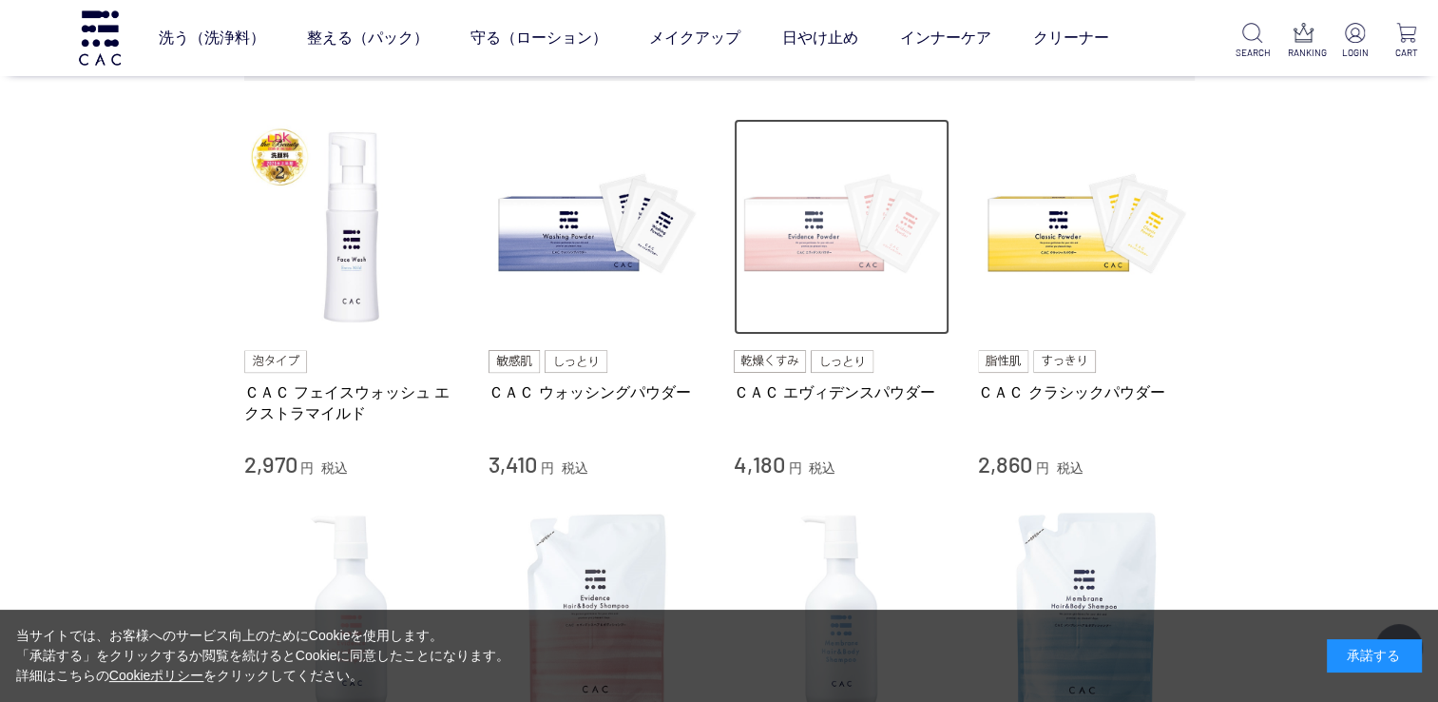
click at [806, 253] on img at bounding box center [842, 227] width 217 height 217
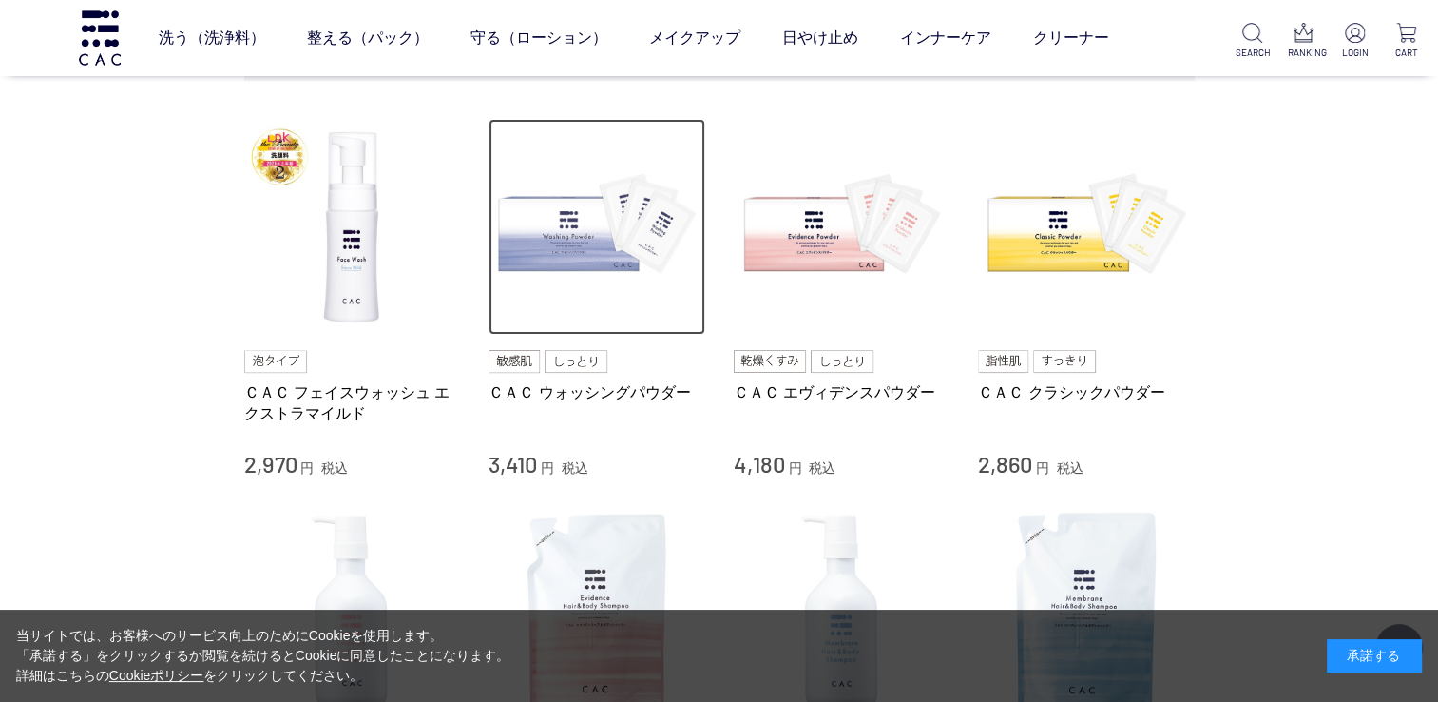
click at [557, 252] on img at bounding box center [597, 227] width 217 height 217
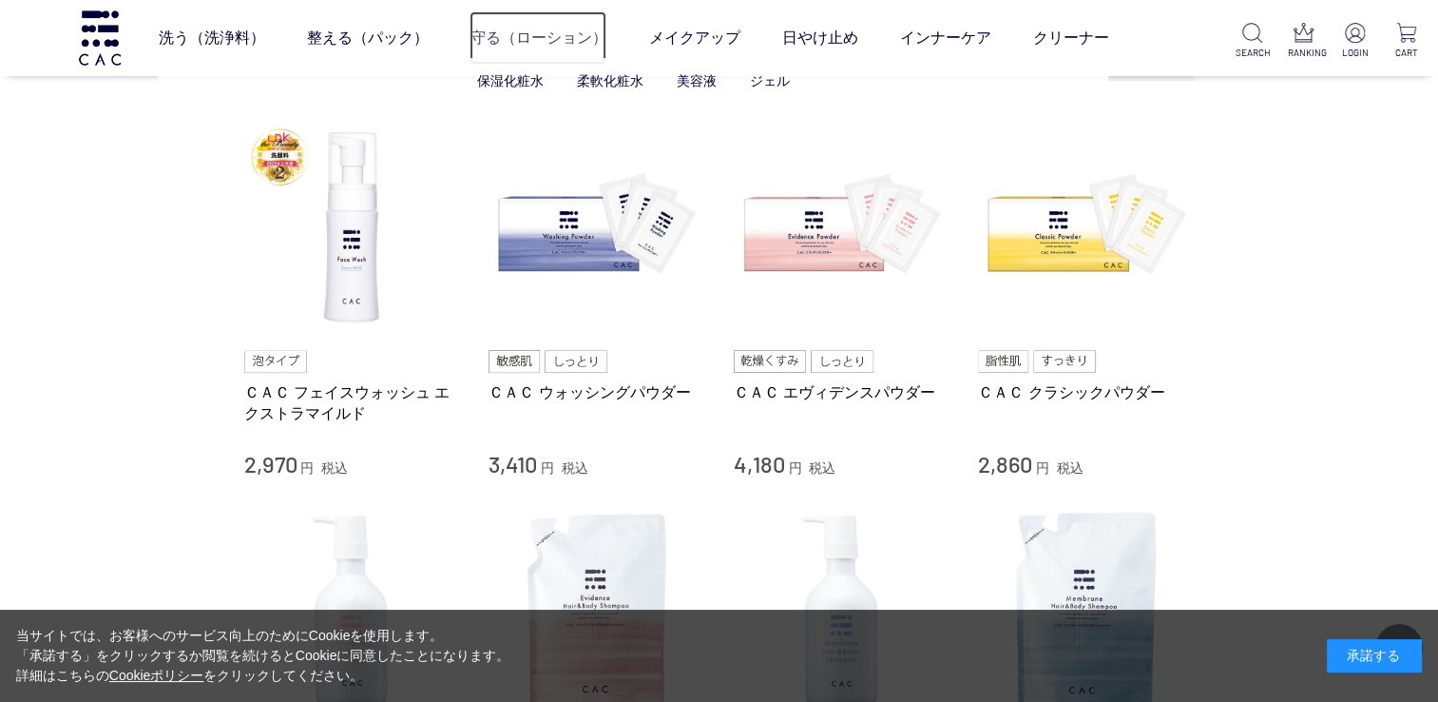
click at [524, 32] on link "守る（ローション）" at bounding box center [538, 37] width 137 height 53
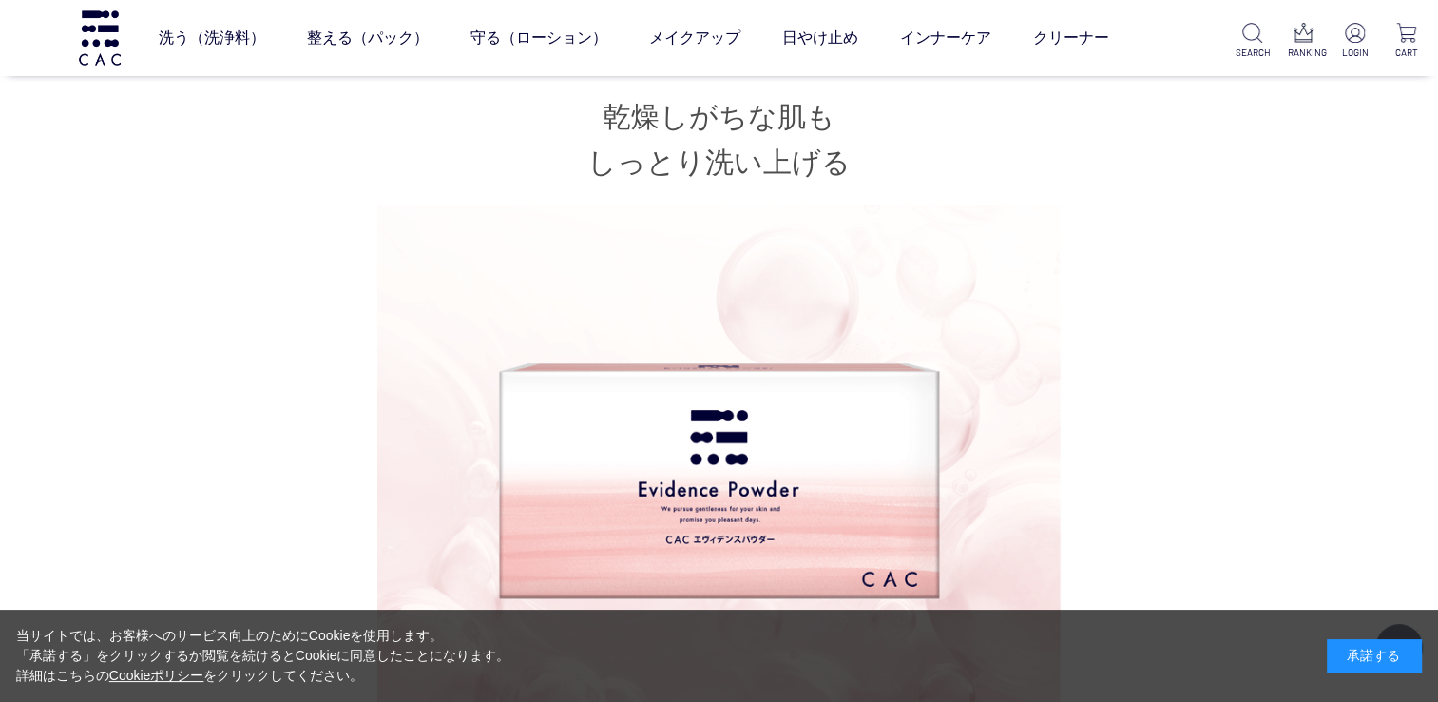
scroll to position [760, 0]
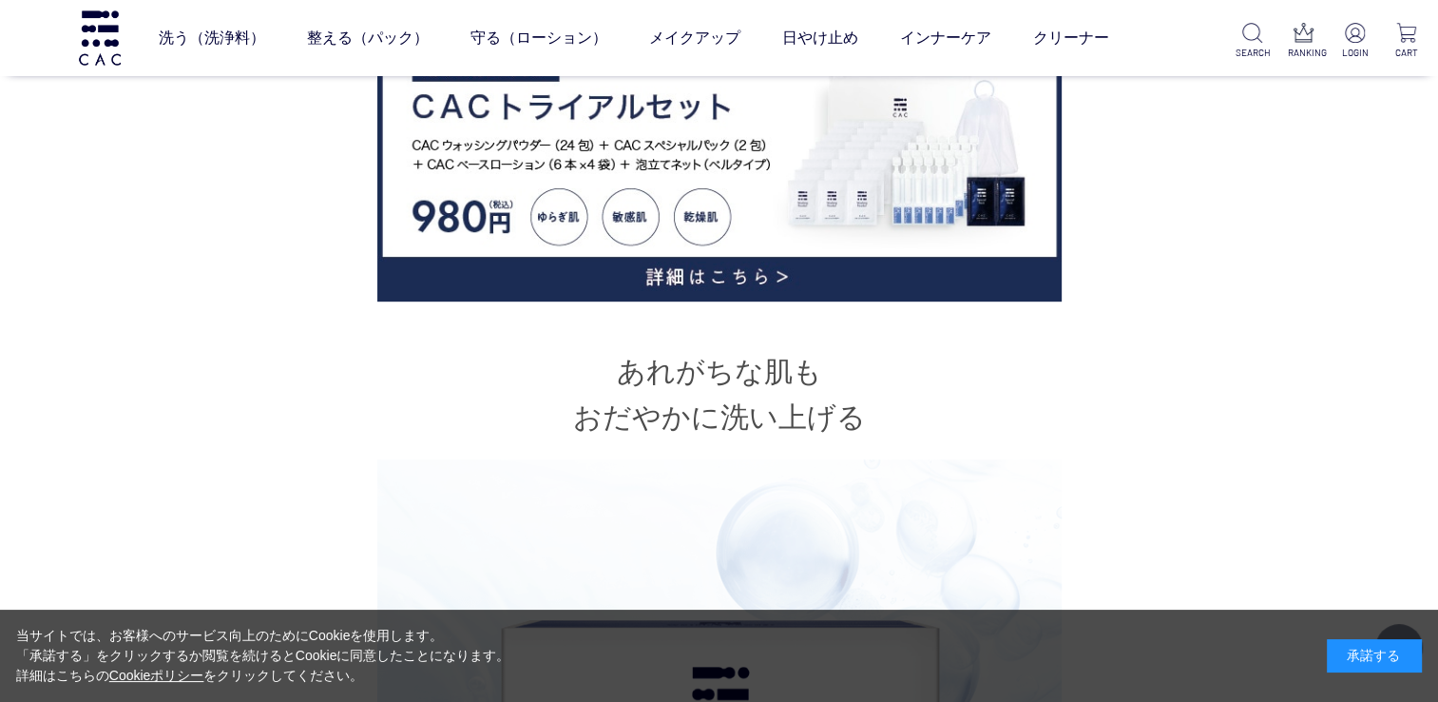
scroll to position [856, 0]
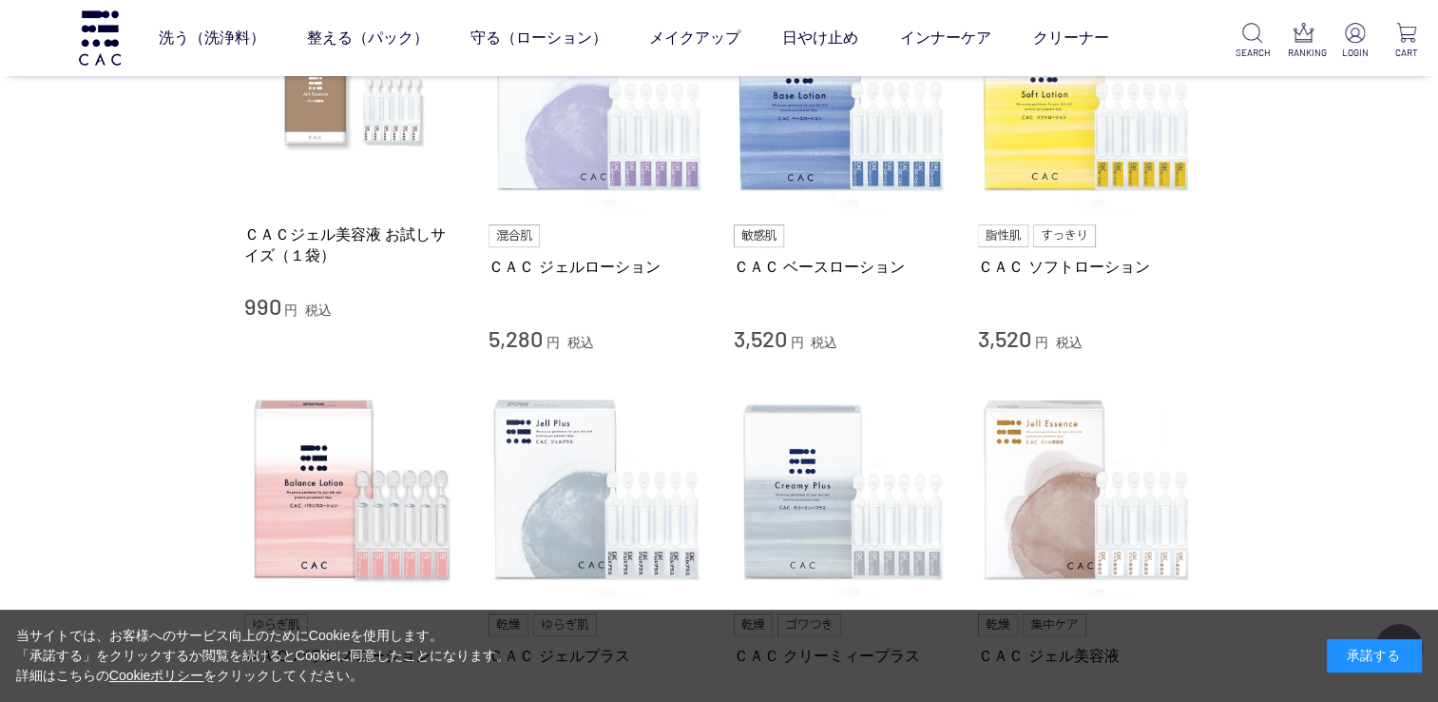
scroll to position [380, 0]
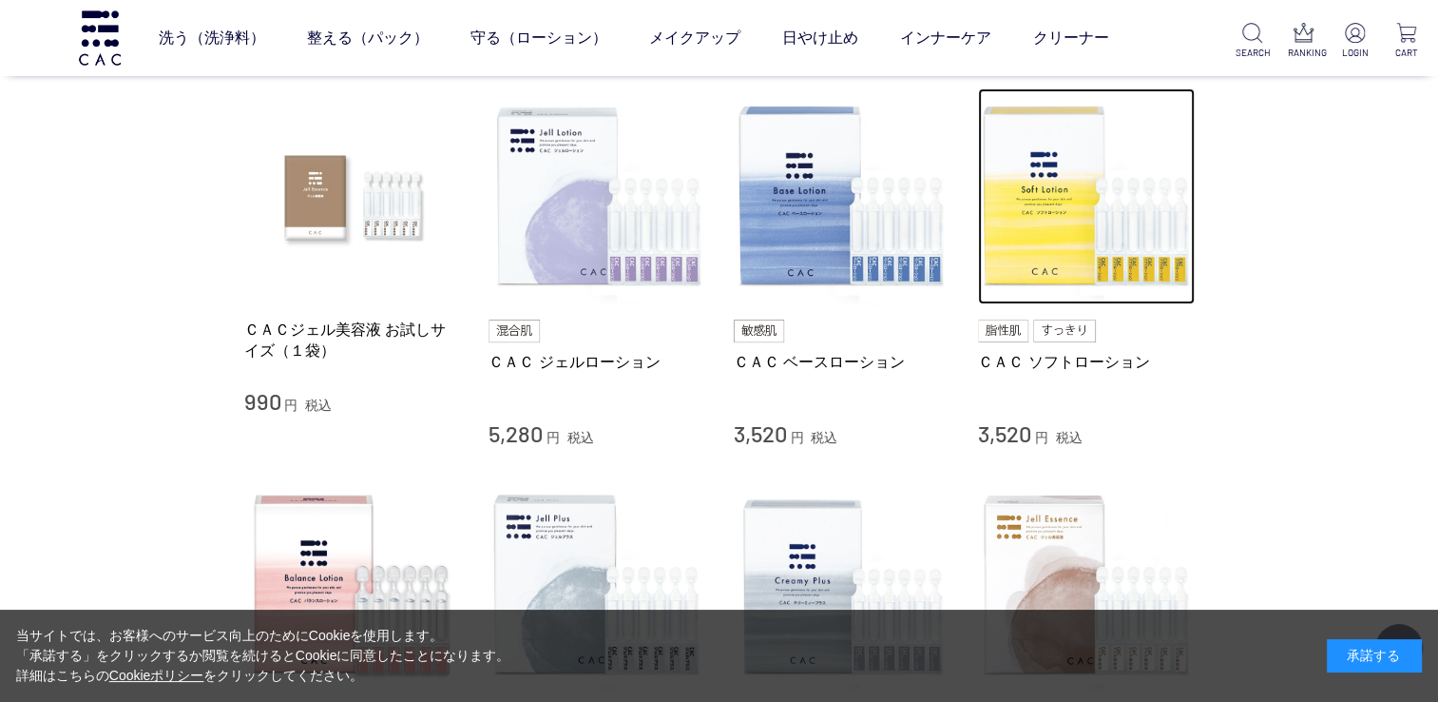
click at [1050, 227] on img at bounding box center [1086, 196] width 217 height 217
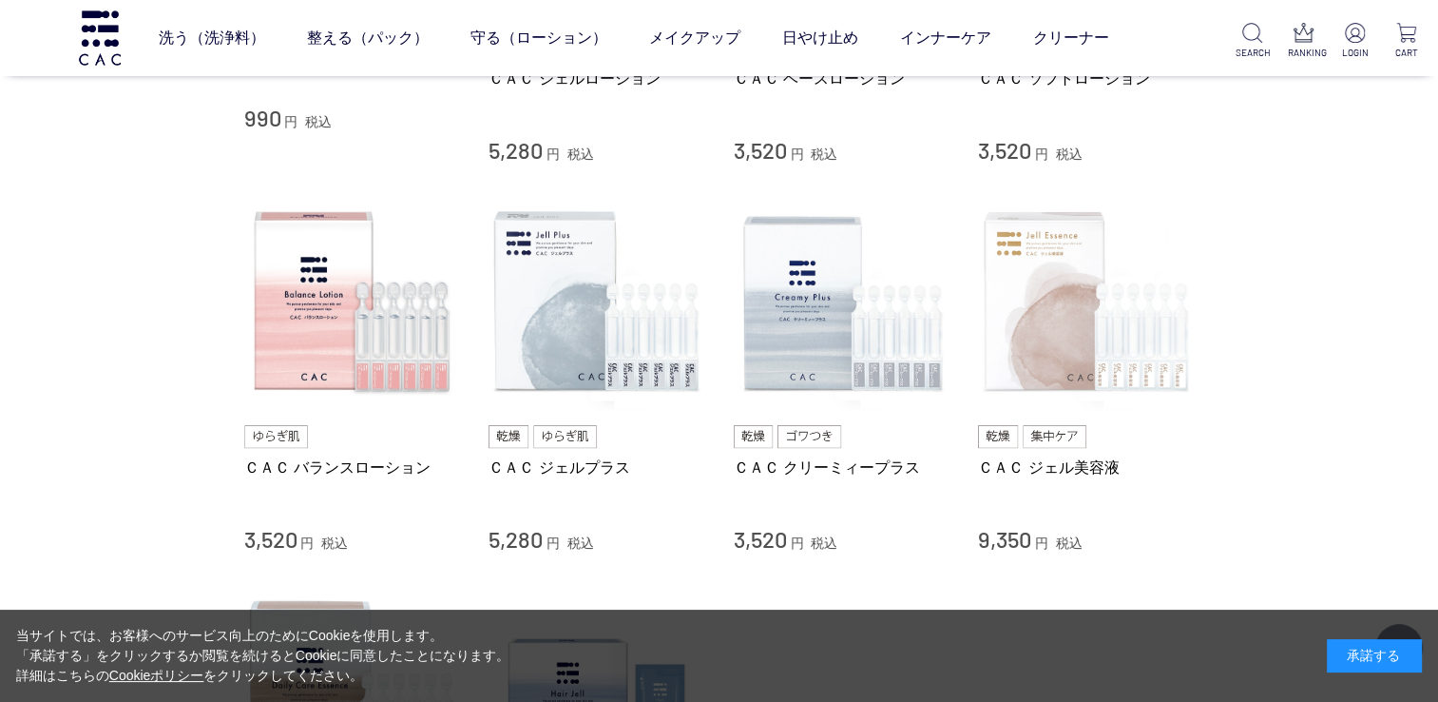
scroll to position [665, 0]
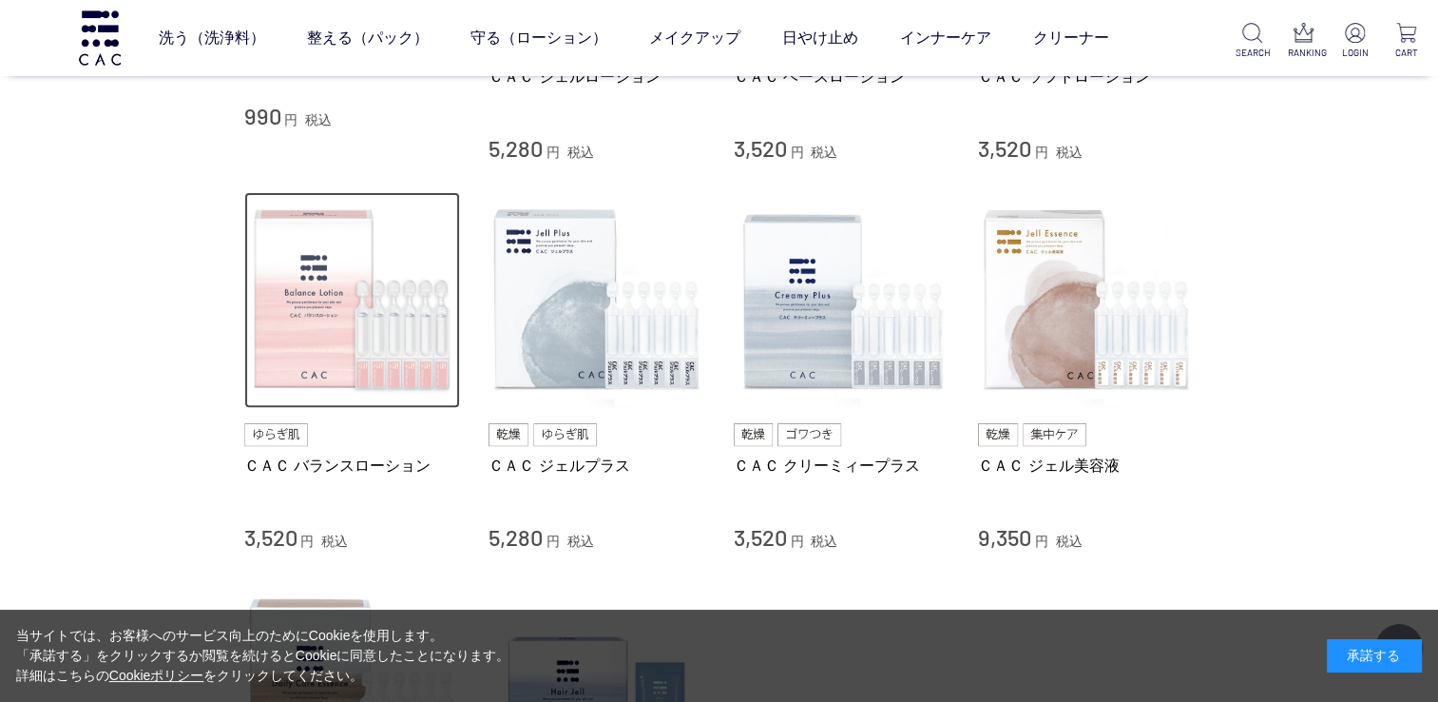
click at [307, 348] on img at bounding box center [352, 300] width 217 height 217
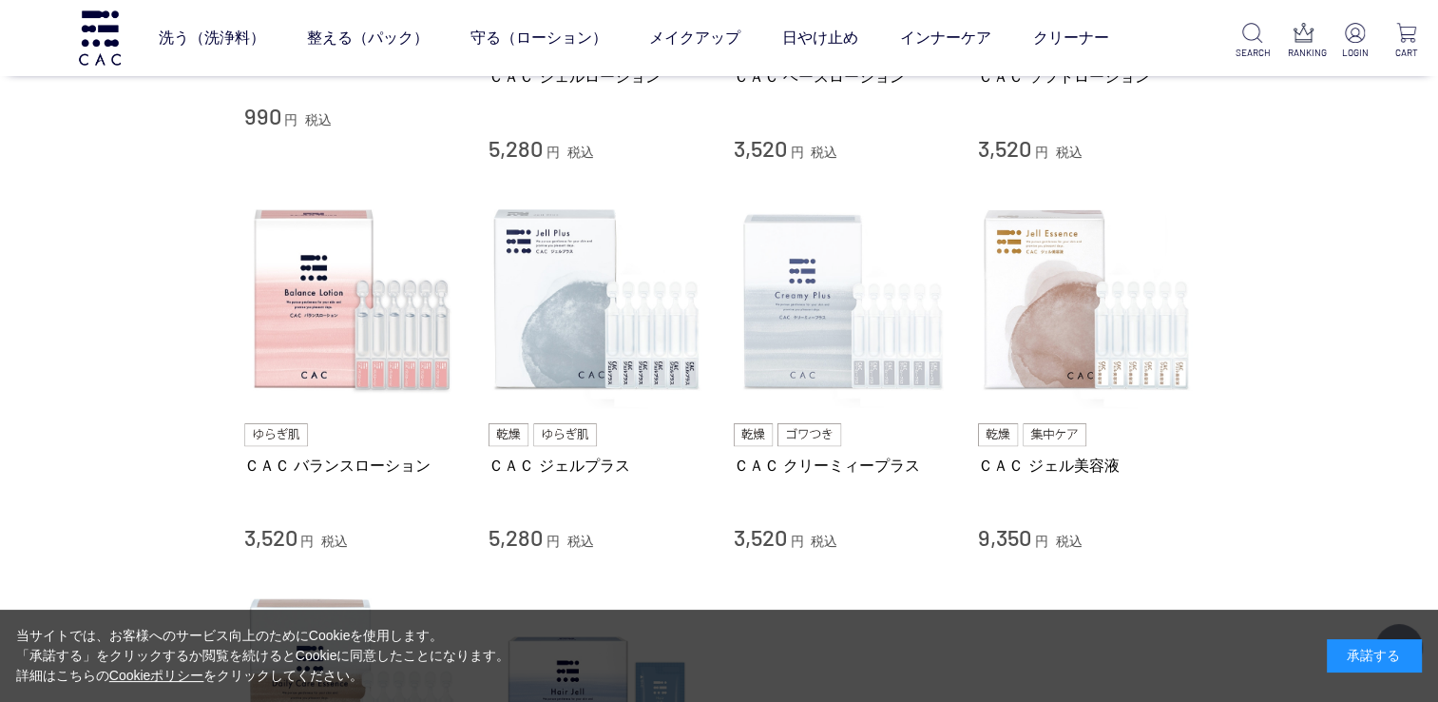
scroll to position [380, 0]
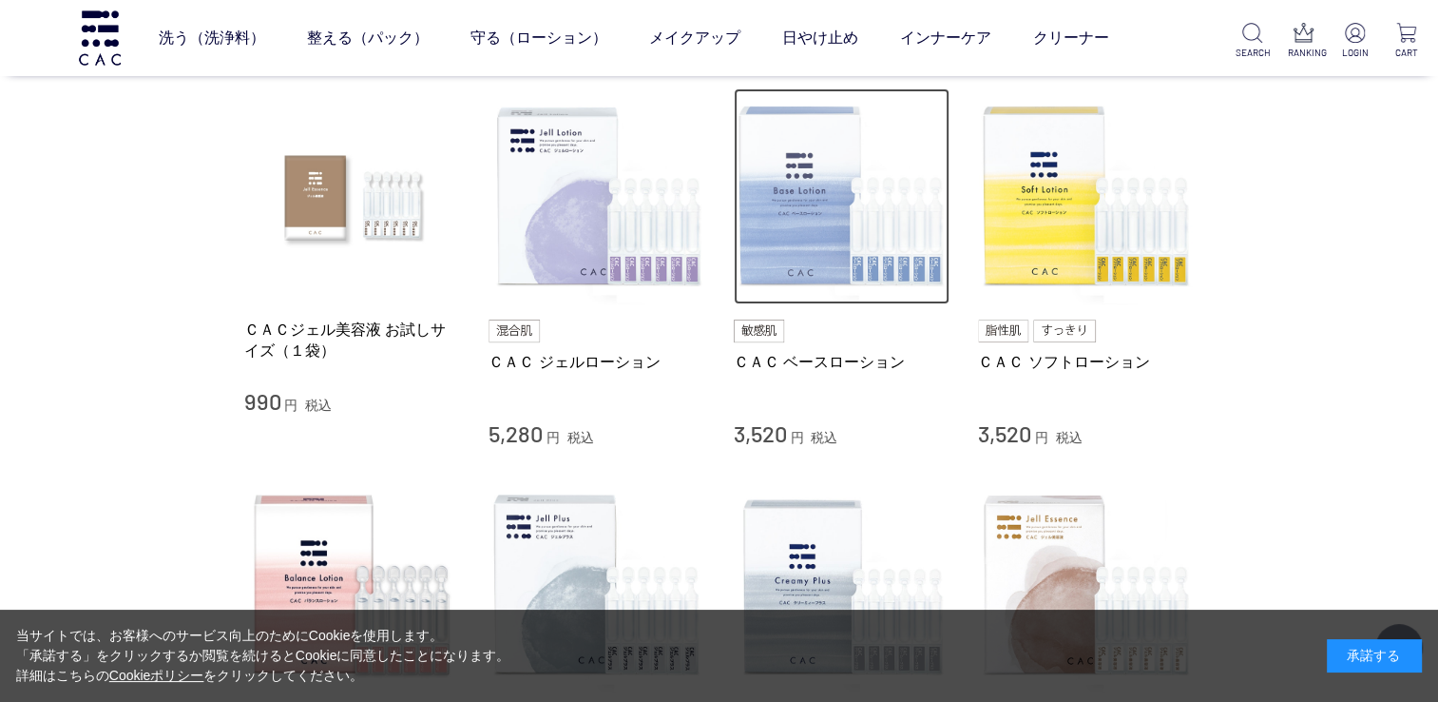
click at [787, 257] on img at bounding box center [842, 196] width 217 height 217
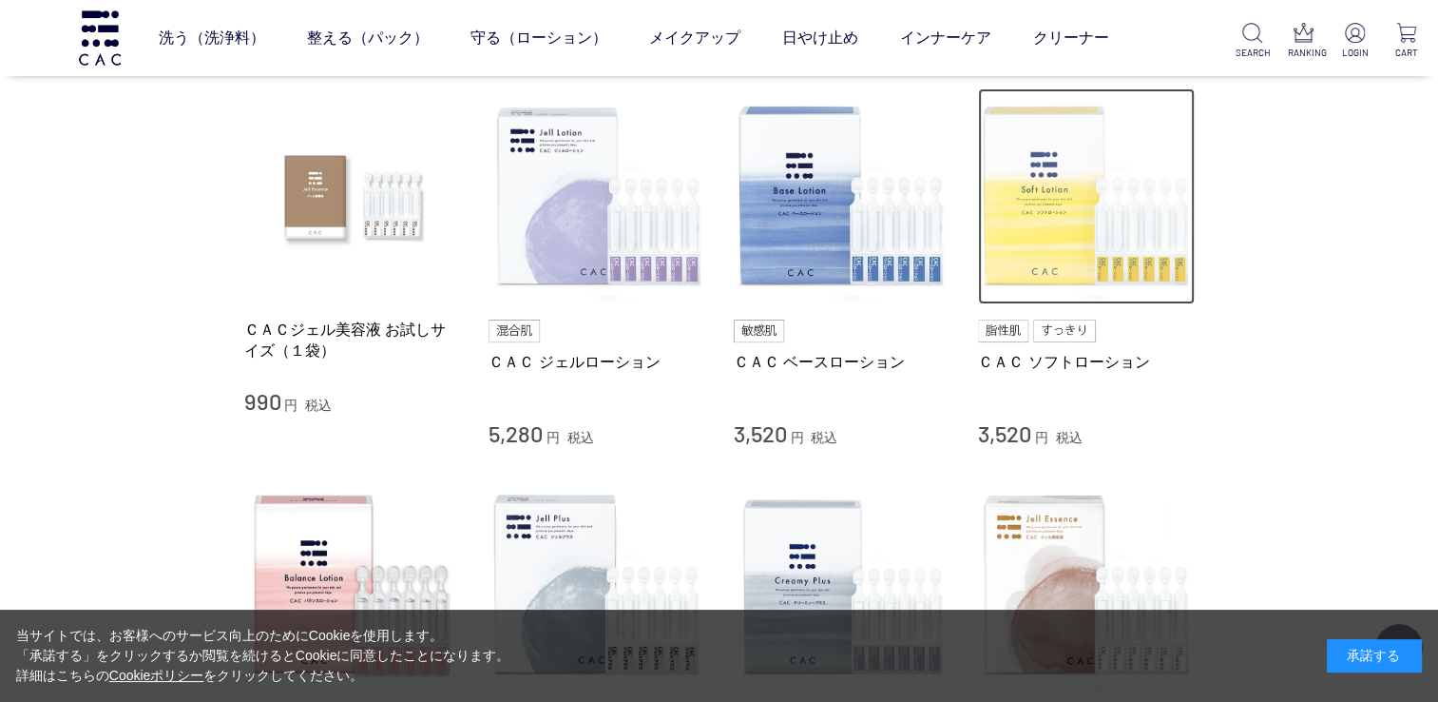
click at [1039, 226] on img at bounding box center [1086, 196] width 217 height 217
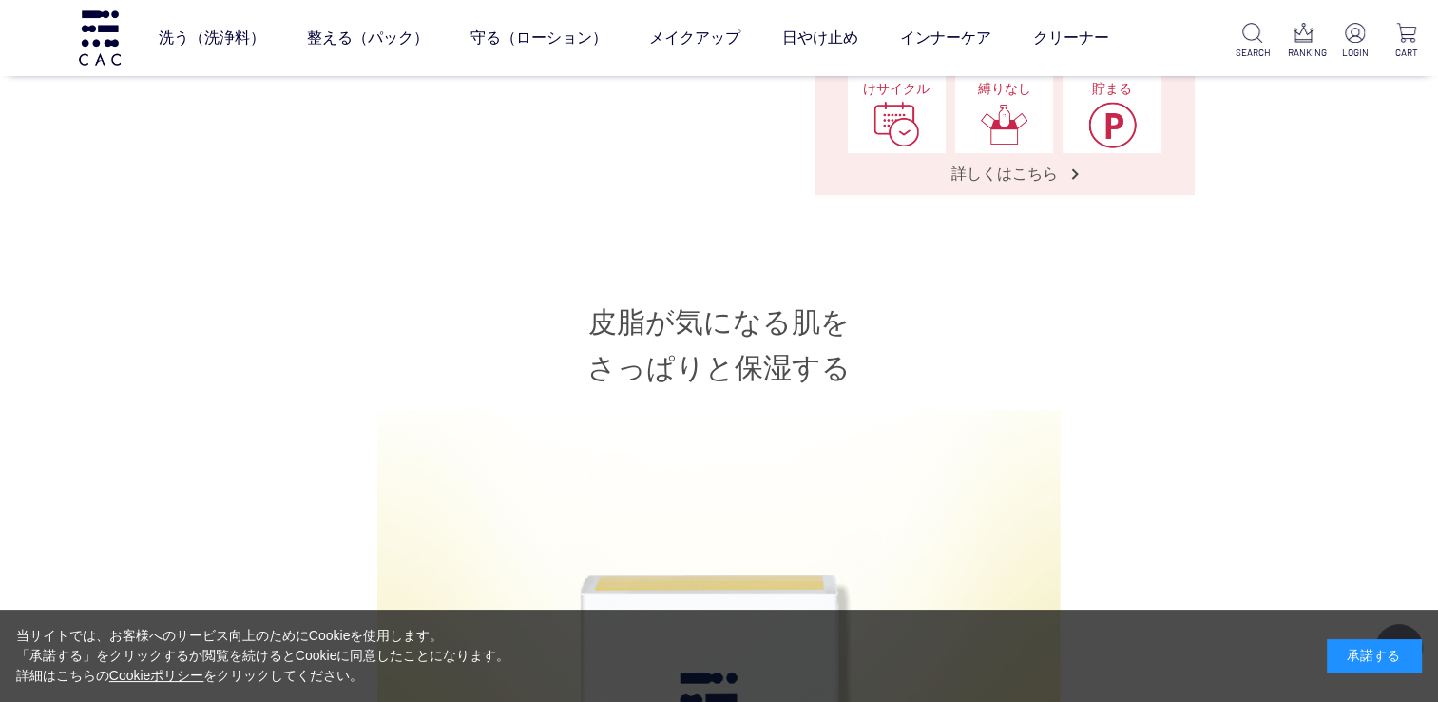
scroll to position [570, 0]
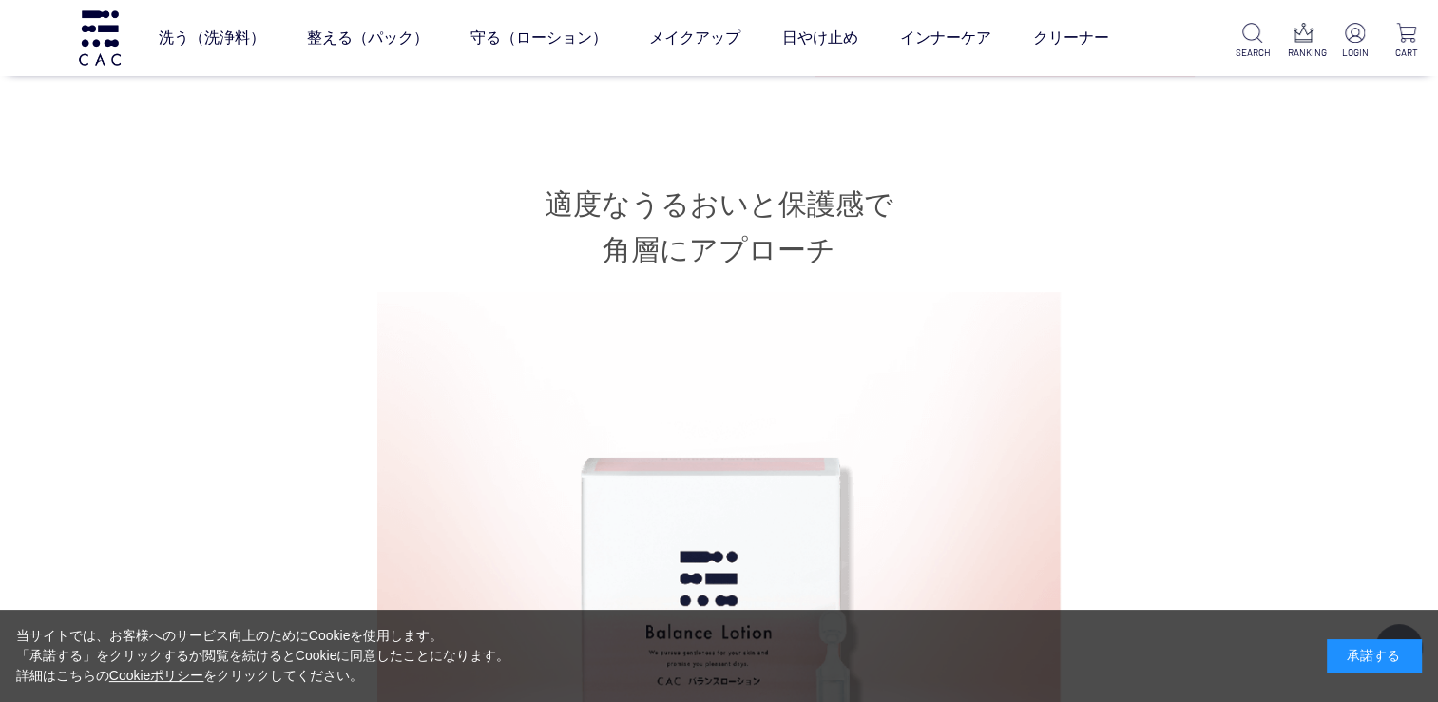
scroll to position [760, 0]
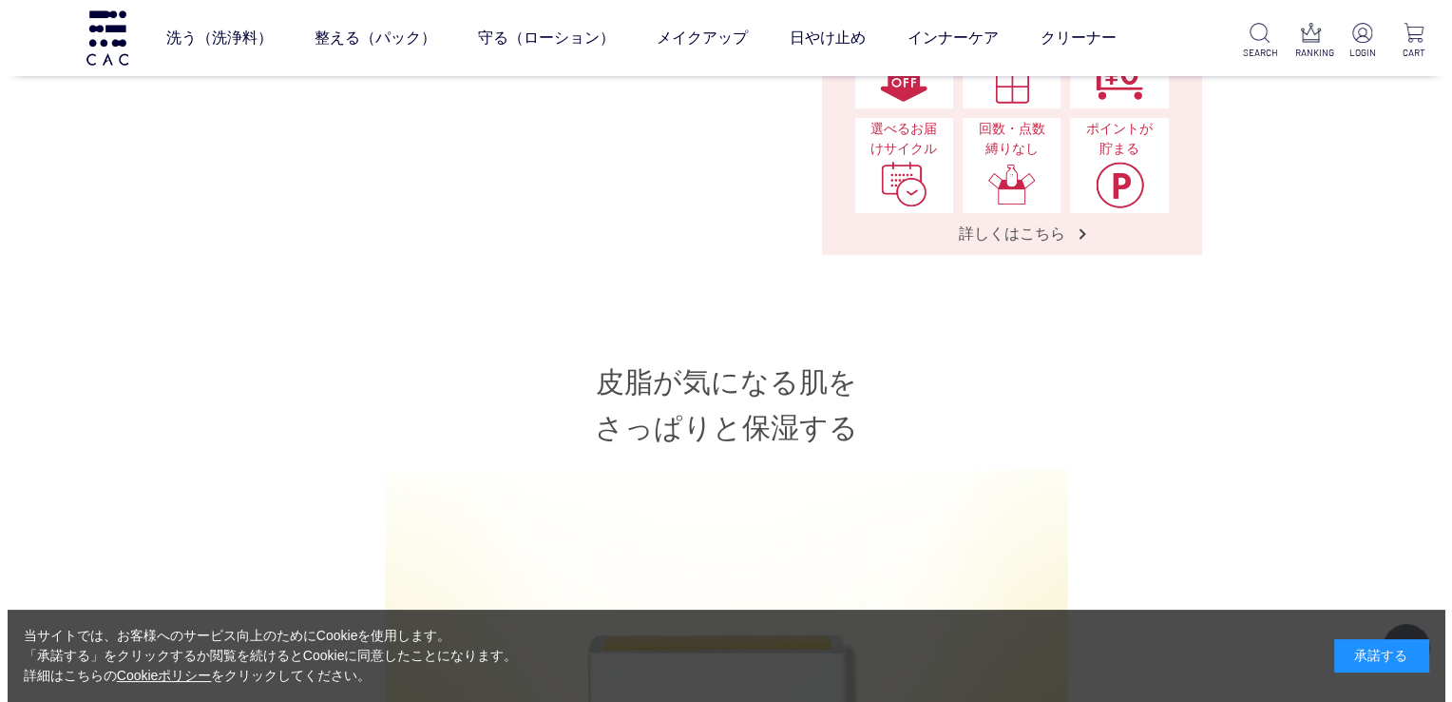
scroll to position [665, 0]
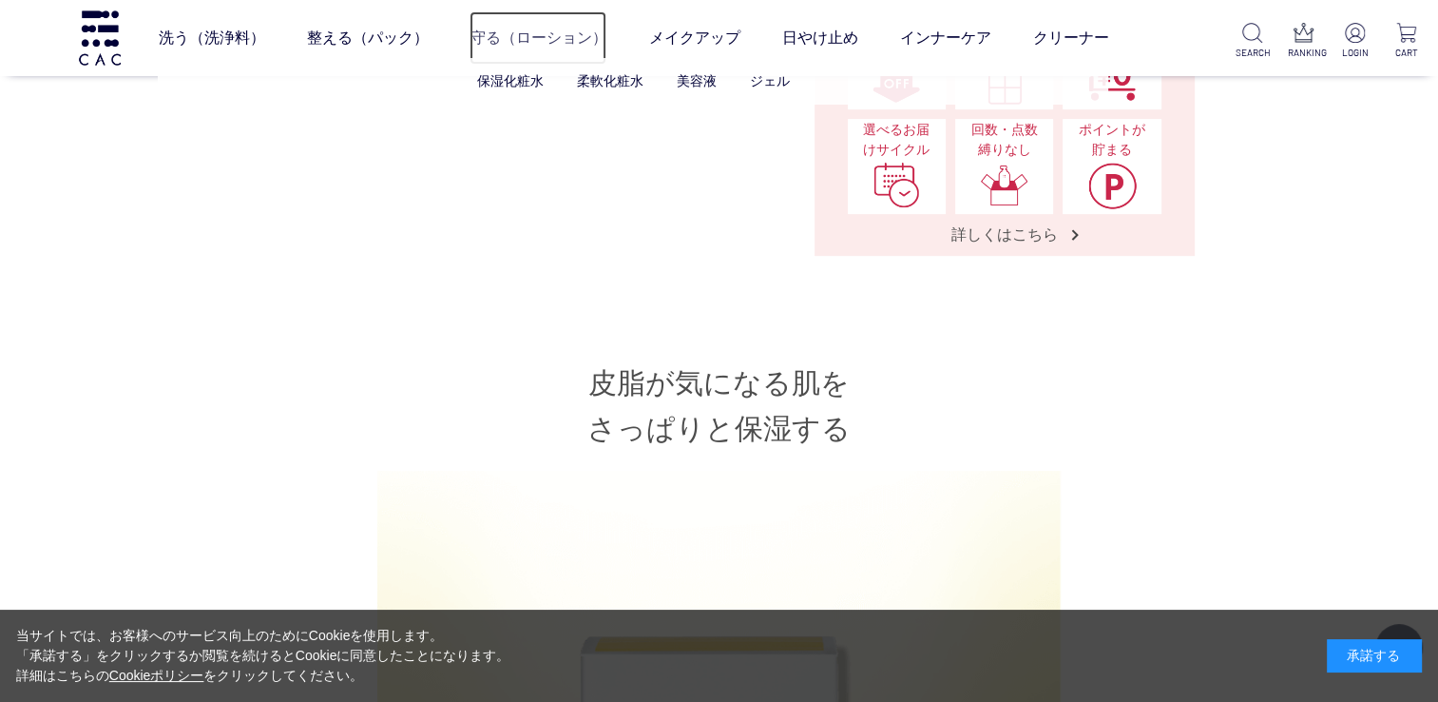
click at [535, 33] on link "守る（ローション）" at bounding box center [538, 37] width 137 height 53
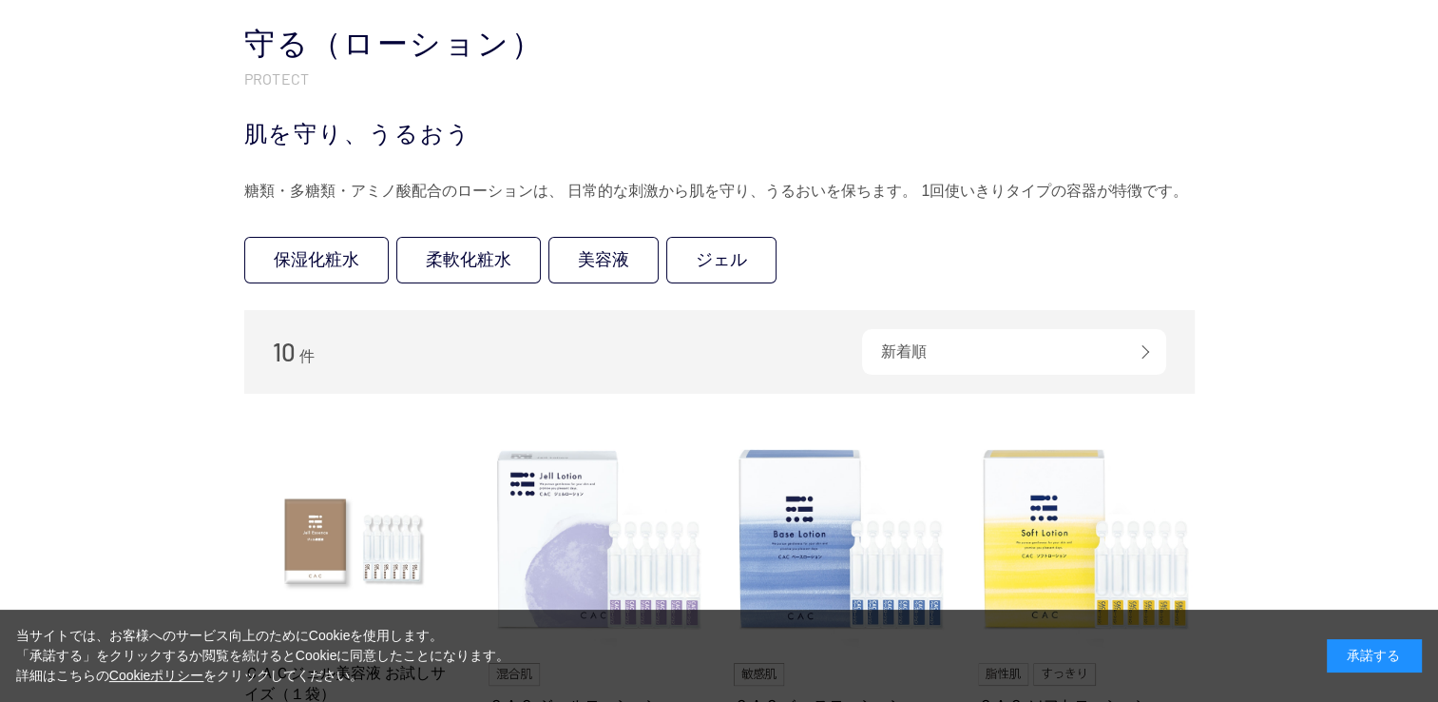
scroll to position [190, 0]
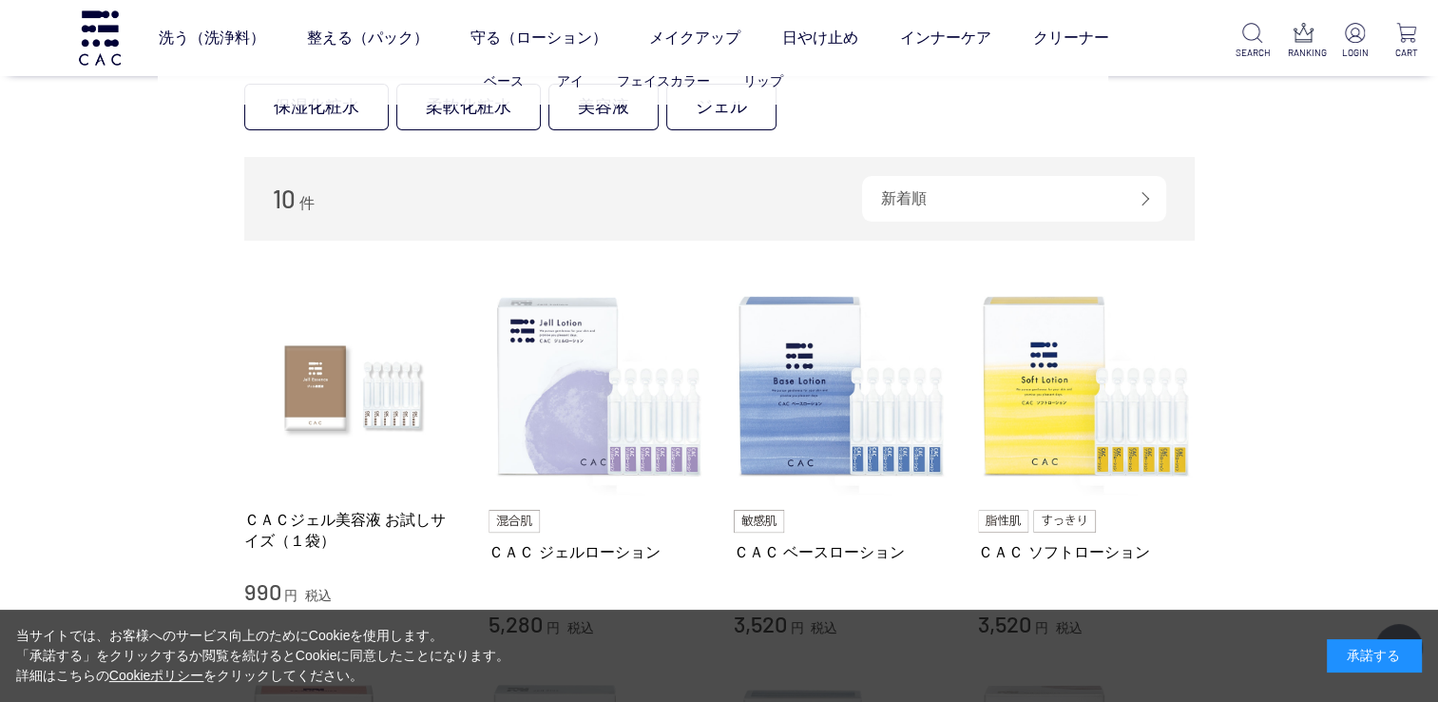
click at [718, 100] on ul "ベース アイ フェイスカラー リップ" at bounding box center [633, 81] width 951 height 47
click at [731, 112] on link "ジェル" at bounding box center [721, 107] width 110 height 47
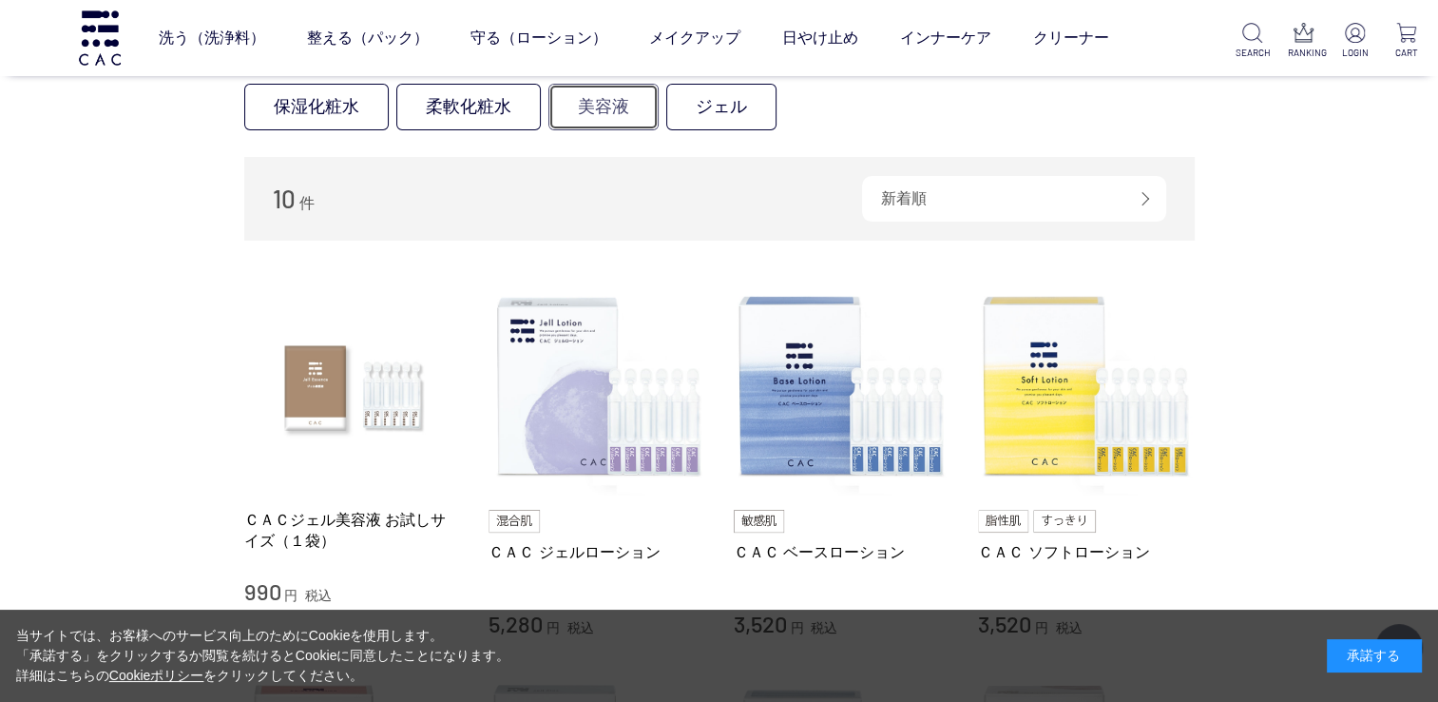
click at [589, 116] on link "美容液" at bounding box center [603, 107] width 110 height 47
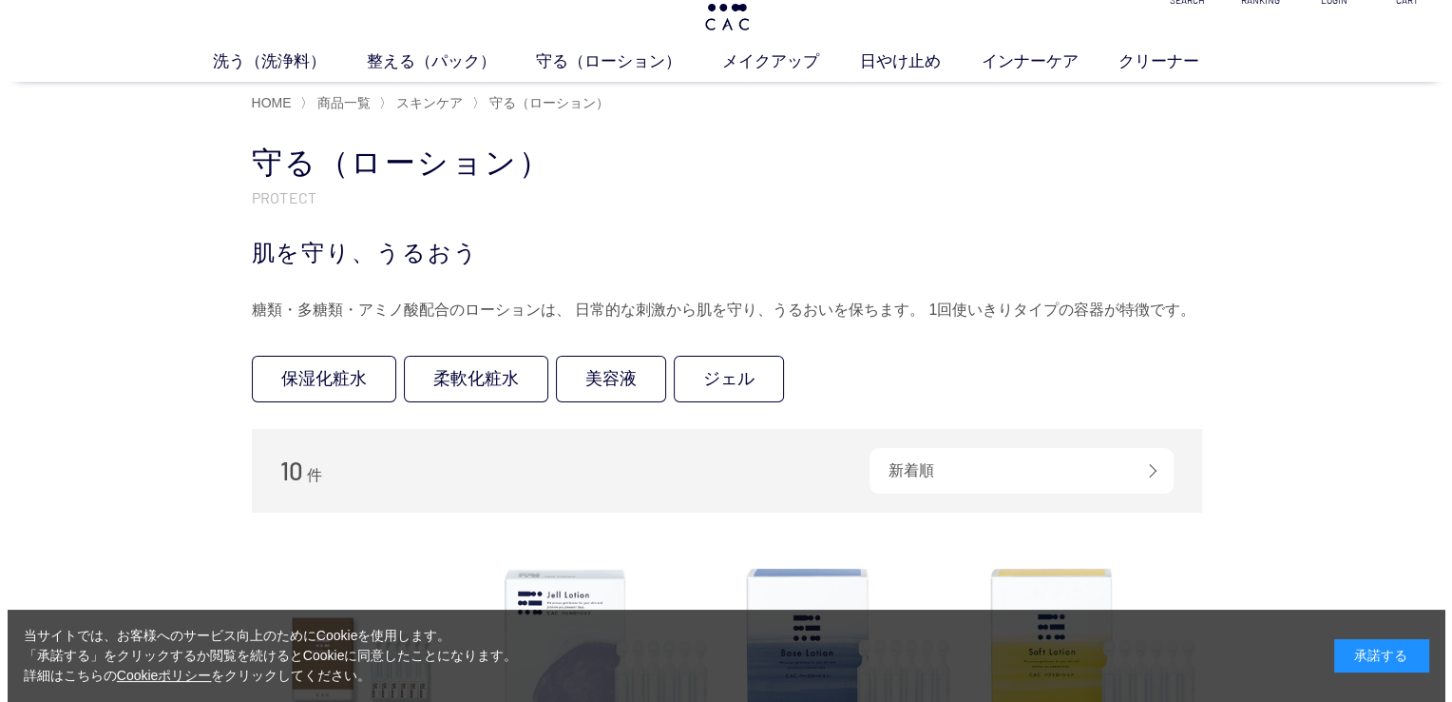
scroll to position [0, 0]
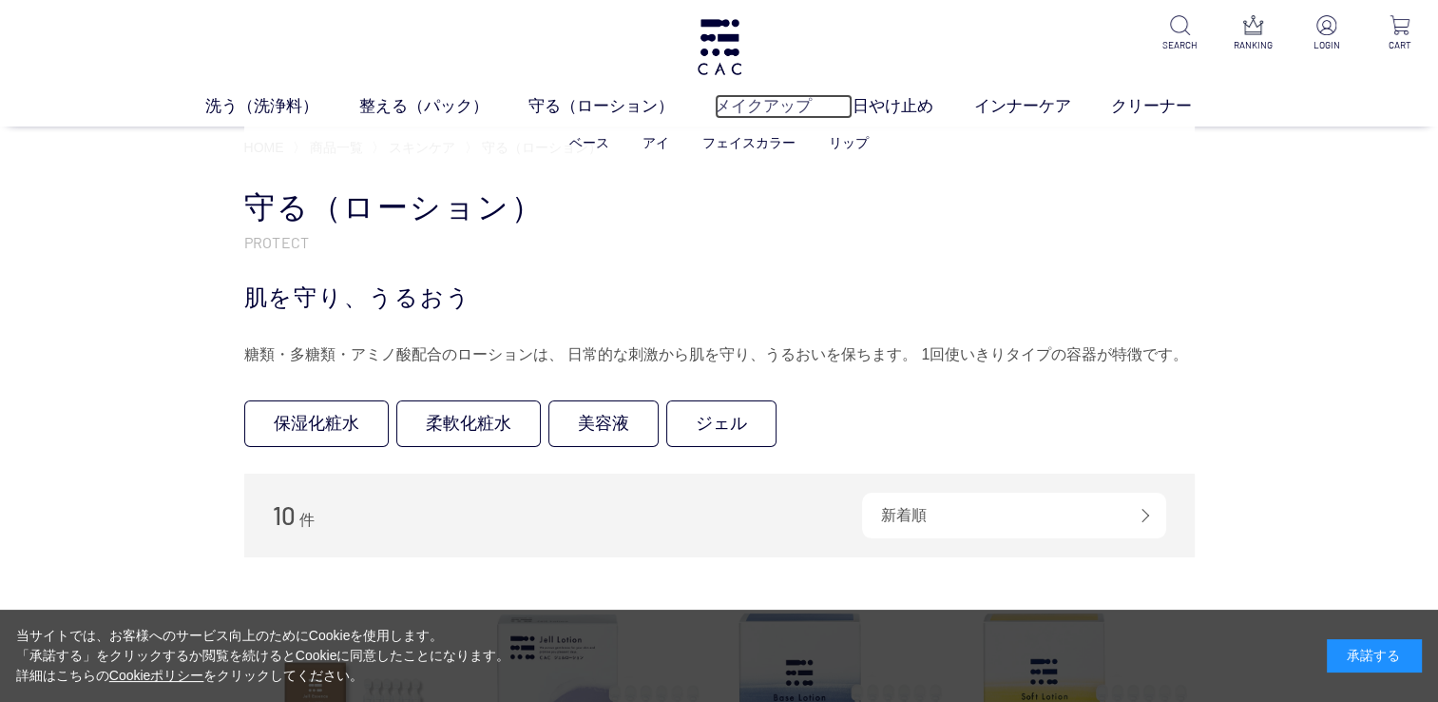
click at [787, 105] on link "メイクアップ" at bounding box center [784, 106] width 138 height 25
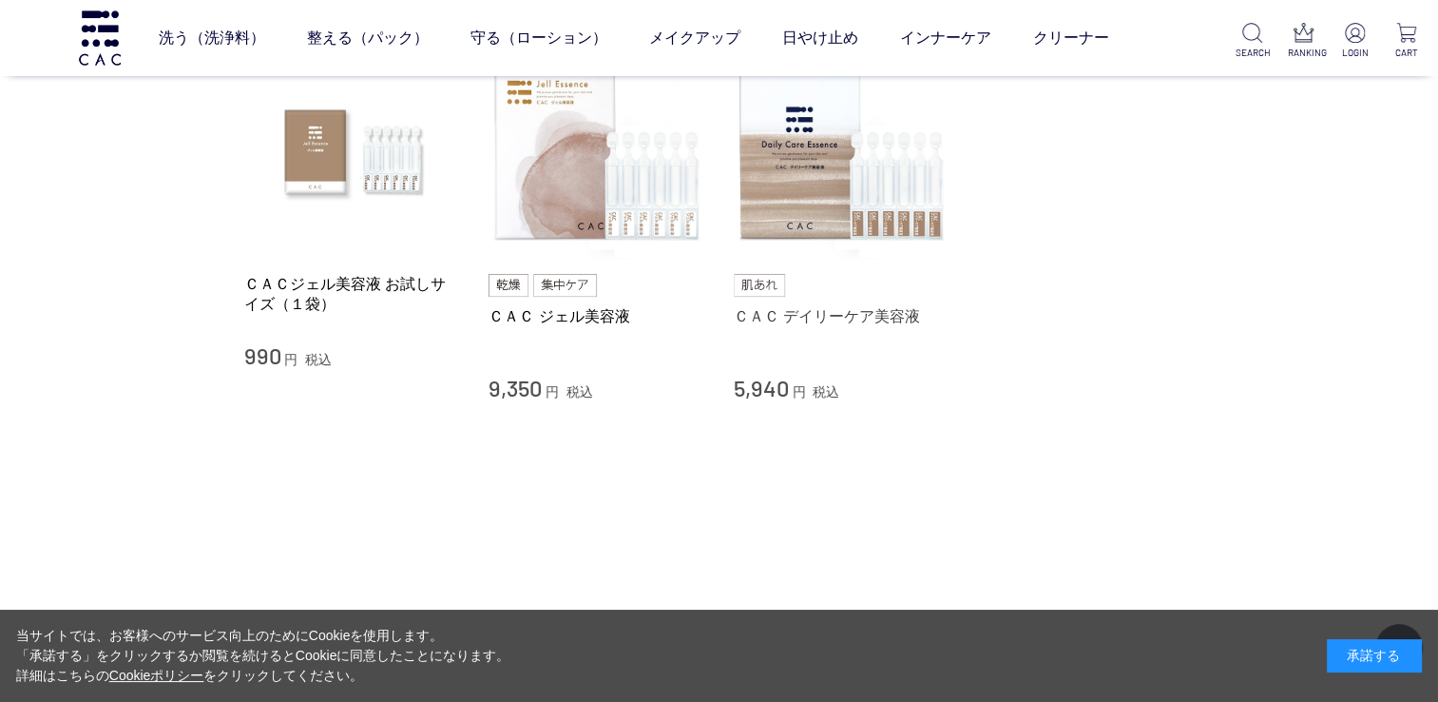
scroll to position [190, 0]
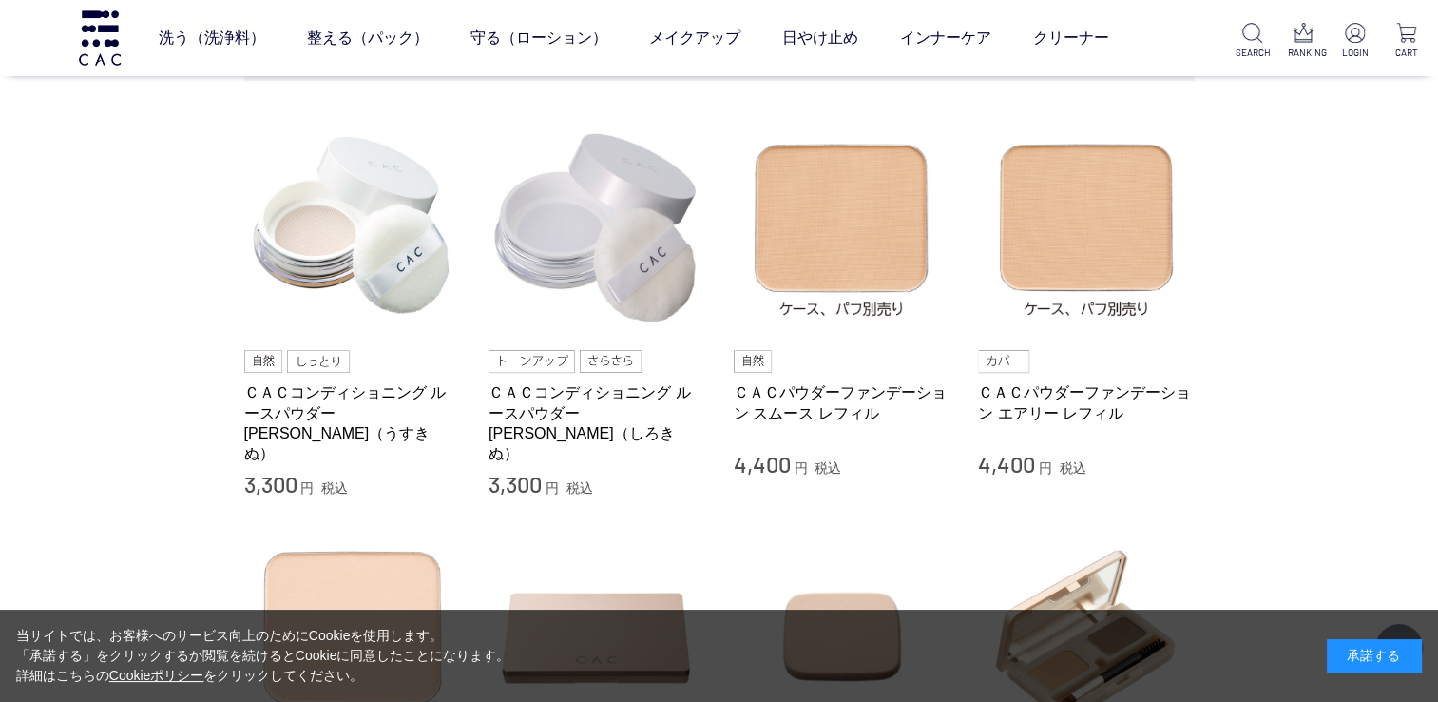
scroll to position [475, 0]
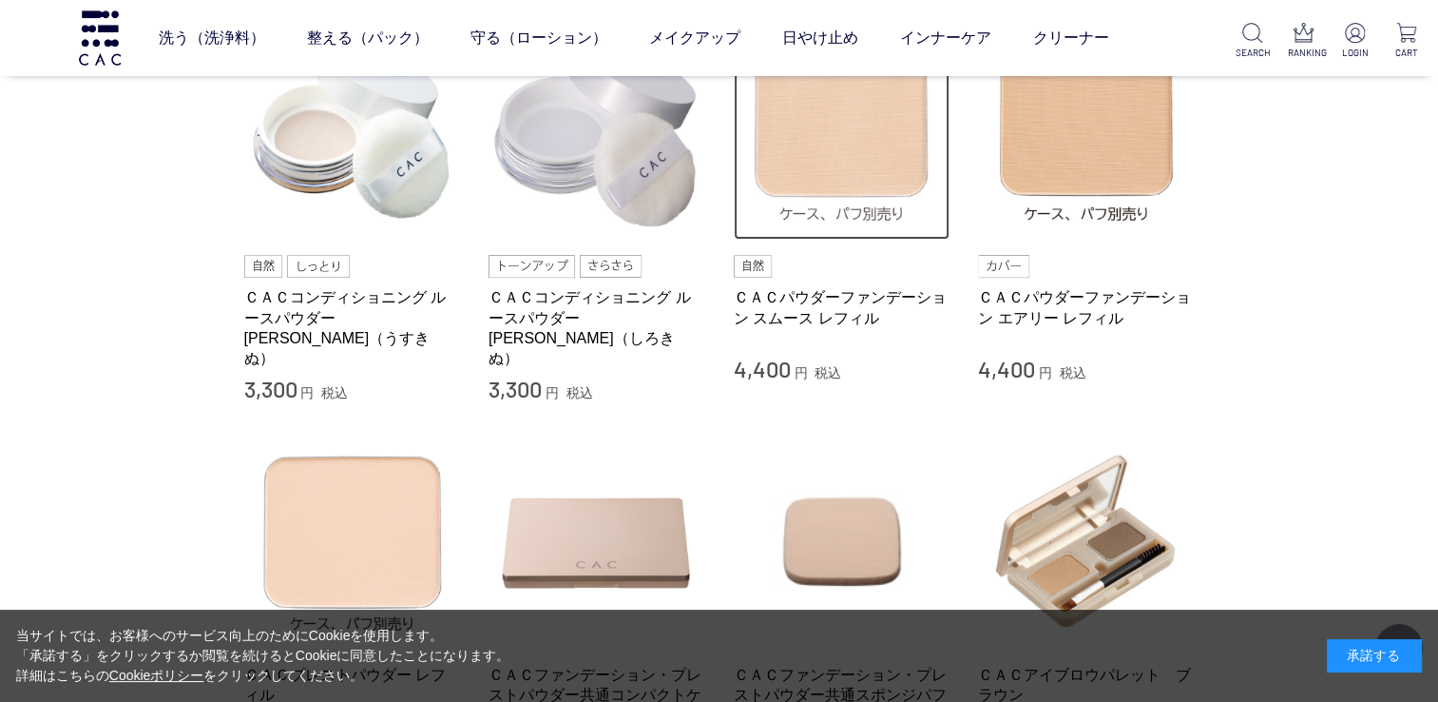
click at [810, 161] on img at bounding box center [842, 132] width 217 height 217
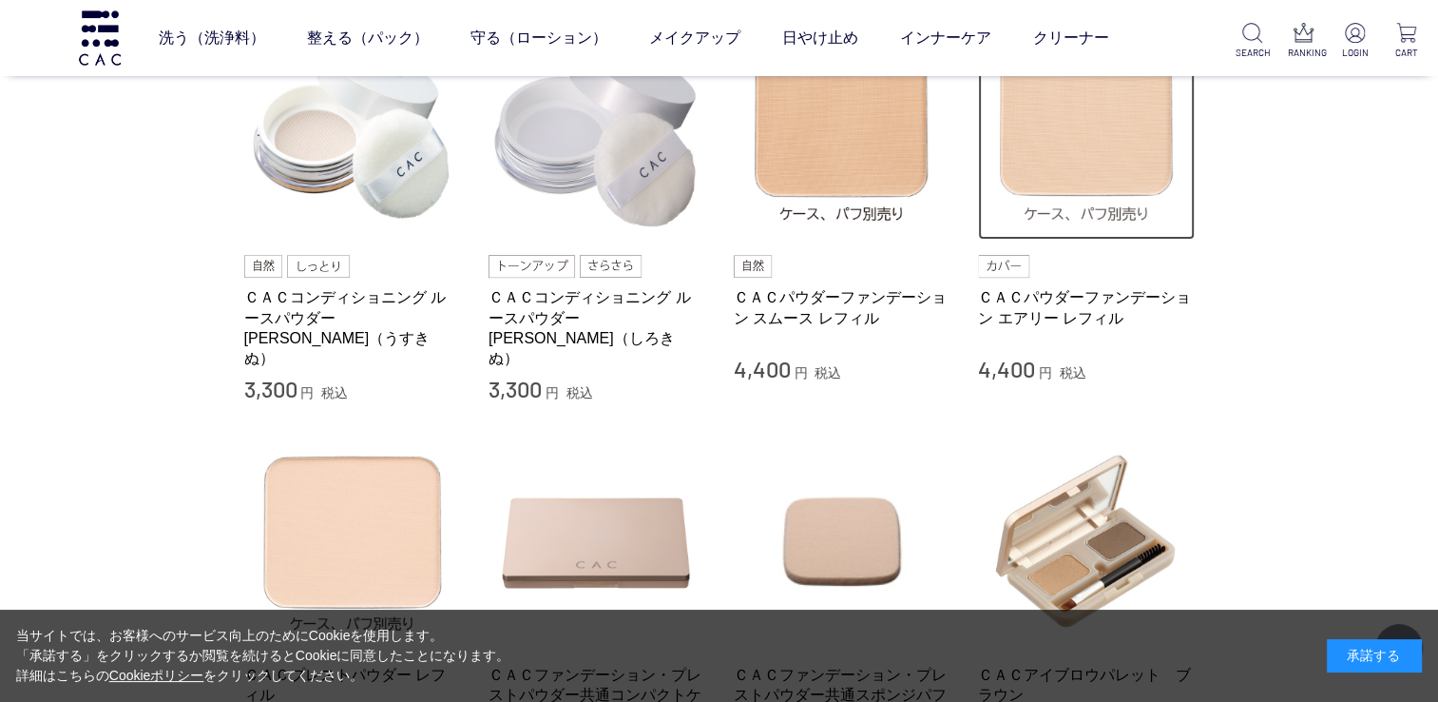
click at [1073, 158] on img at bounding box center [1086, 132] width 217 height 217
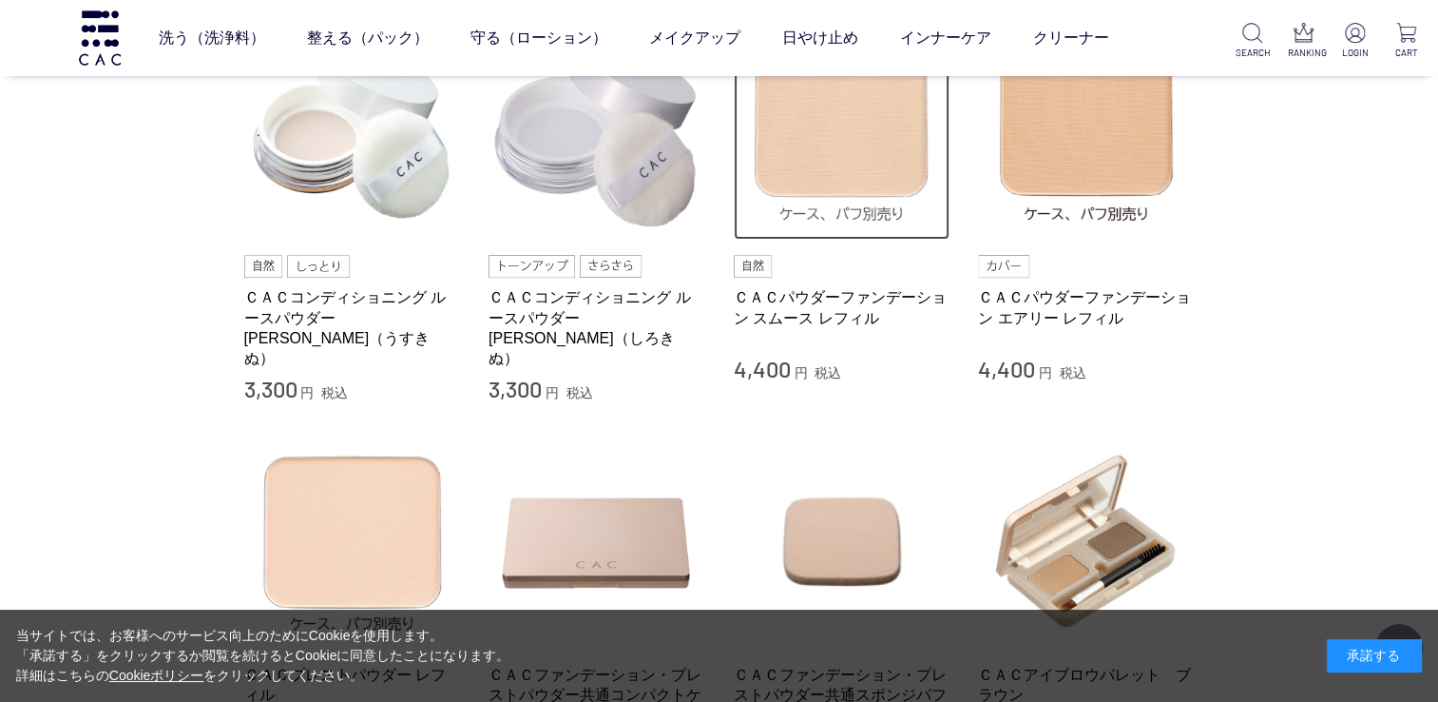
click at [873, 163] on img at bounding box center [842, 132] width 217 height 217
click at [825, 150] on img at bounding box center [842, 132] width 217 height 217
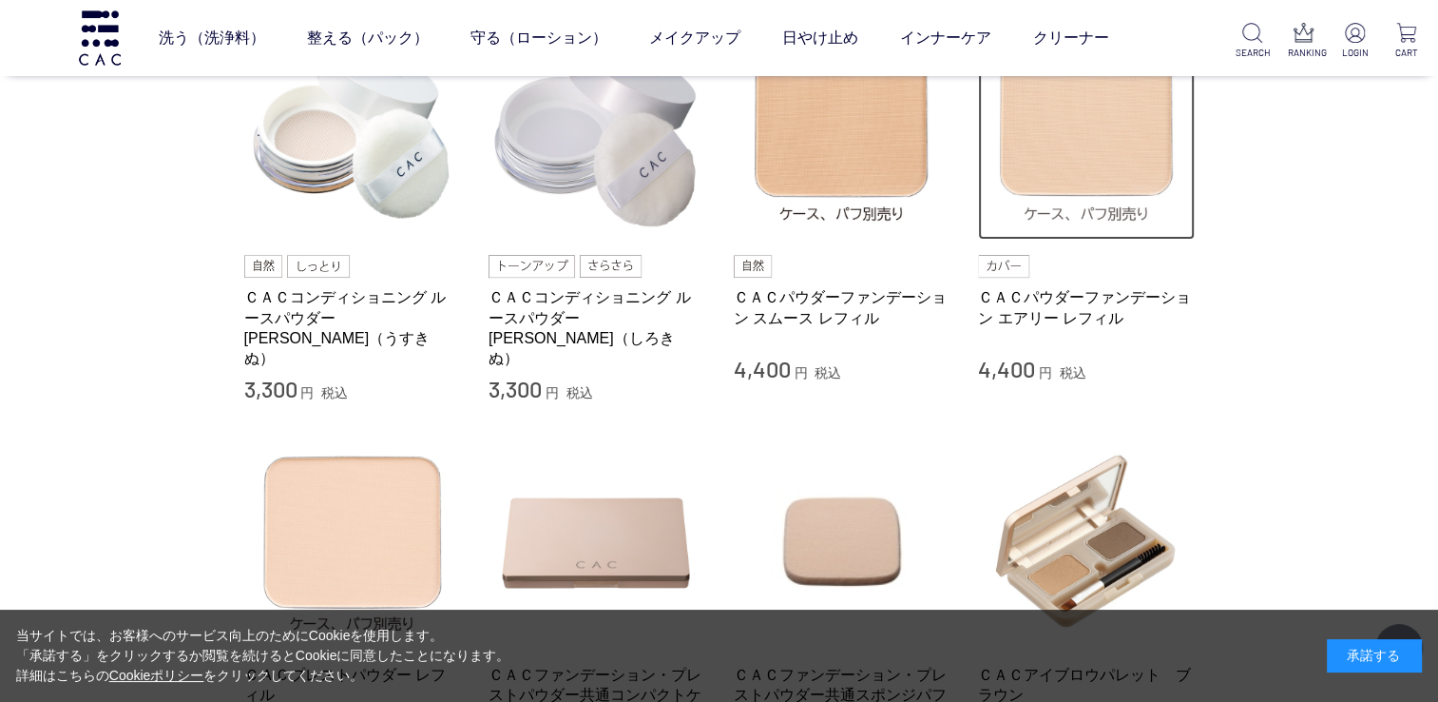
click at [1080, 138] on img at bounding box center [1086, 132] width 217 height 217
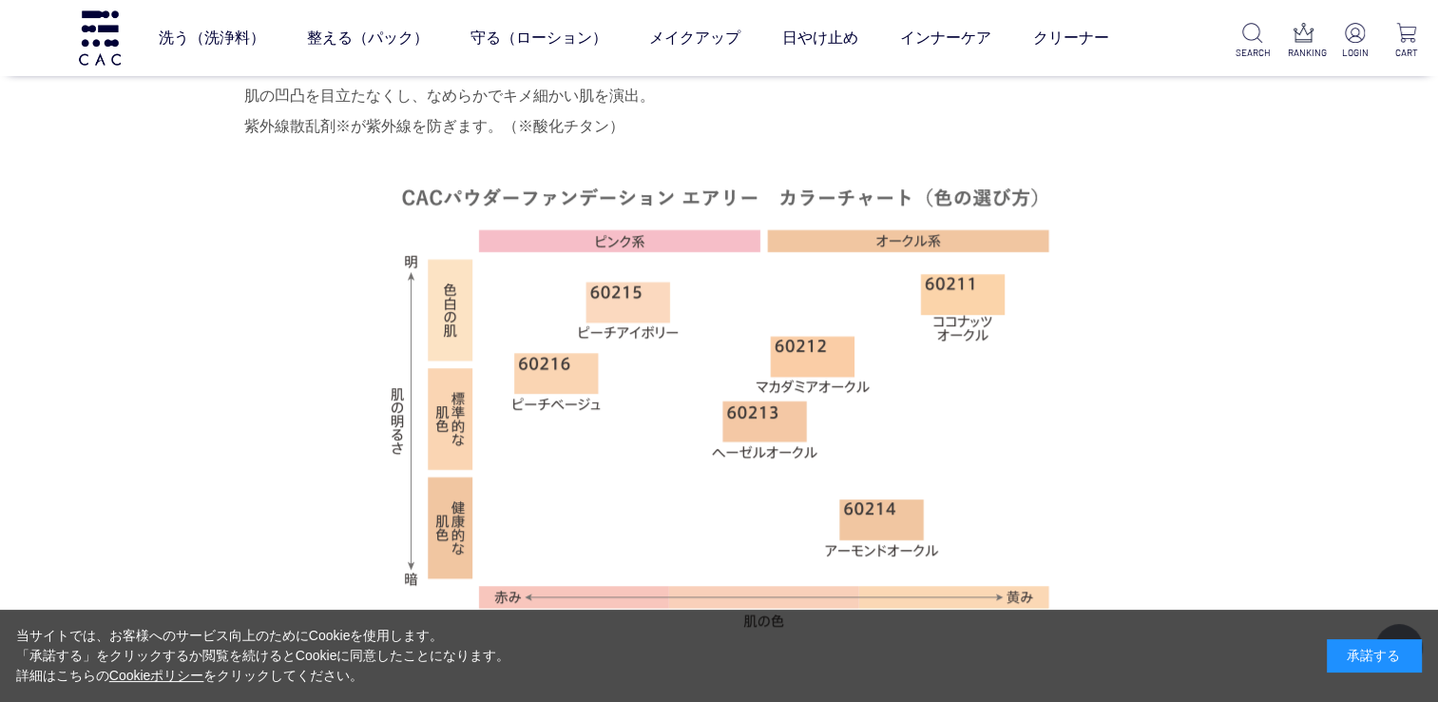
scroll to position [1236, 0]
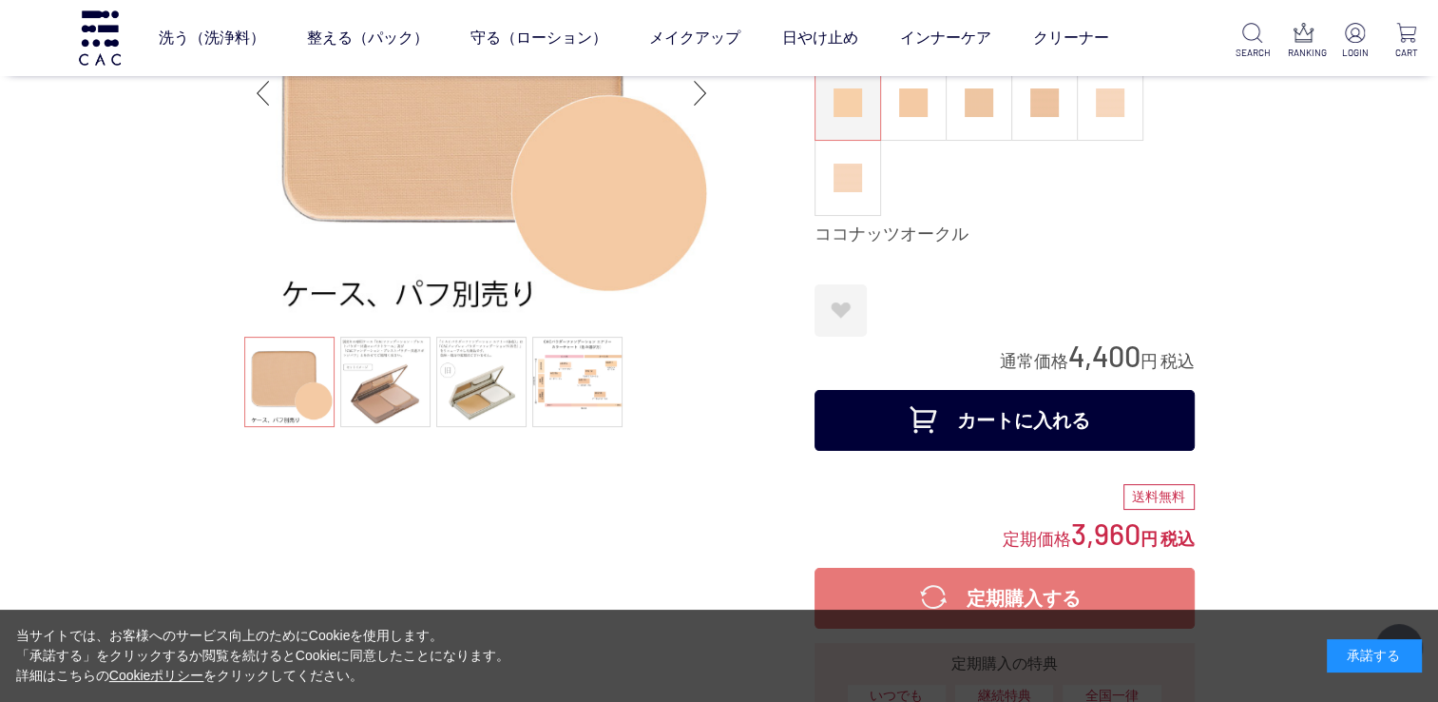
scroll to position [190, 0]
